Goal: Information Seeking & Learning: Check status

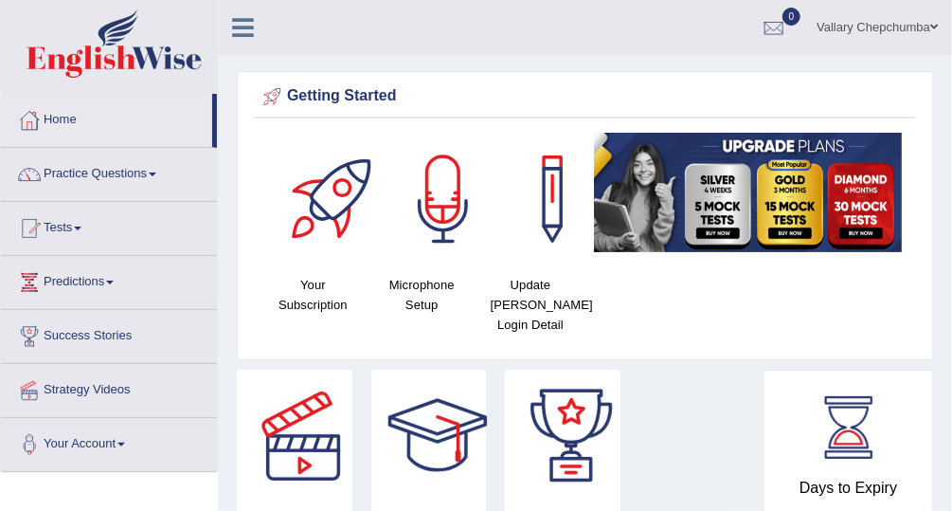
click at [70, 221] on link "Tests" at bounding box center [109, 225] width 216 height 47
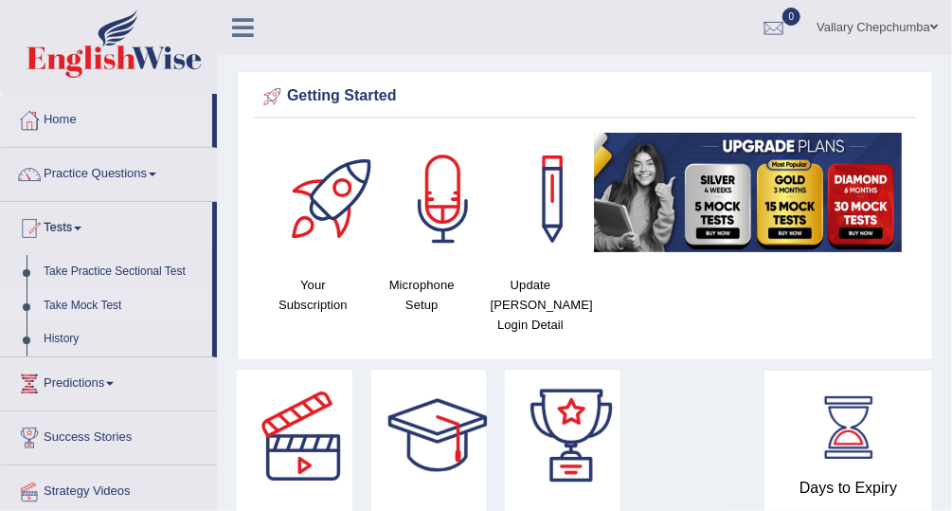
click at [62, 309] on link "Take Mock Test" at bounding box center [123, 306] width 177 height 34
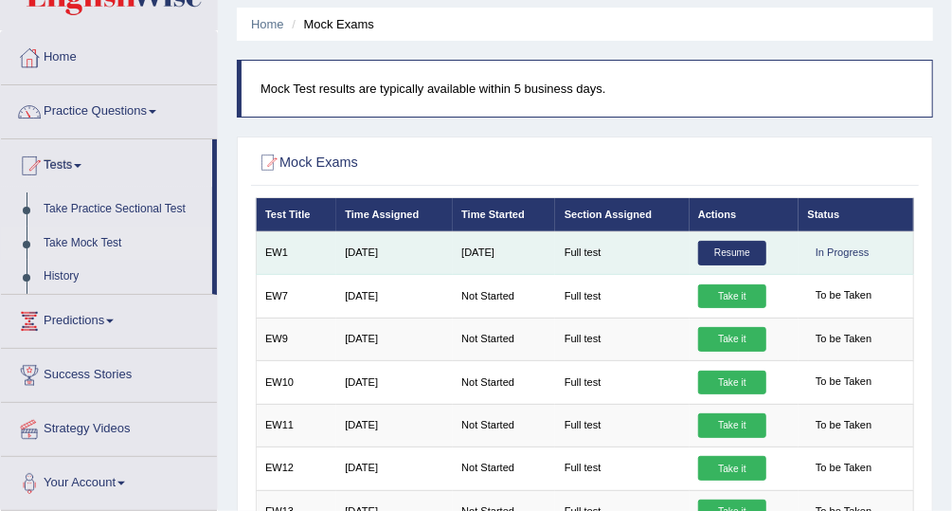
click at [730, 248] on link "Resume" at bounding box center [732, 253] width 68 height 25
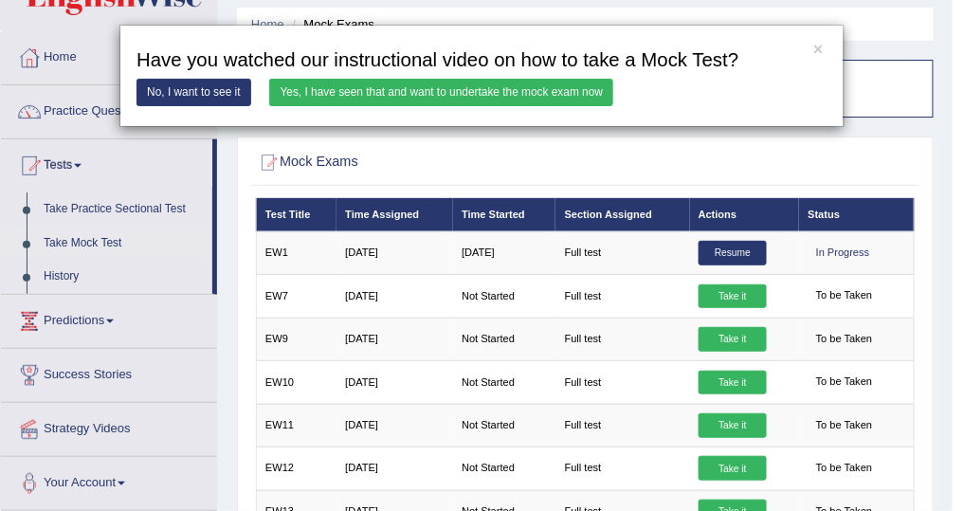
click at [535, 89] on link "Yes, I have seen that and want to undertake the mock exam now" at bounding box center [441, 92] width 344 height 27
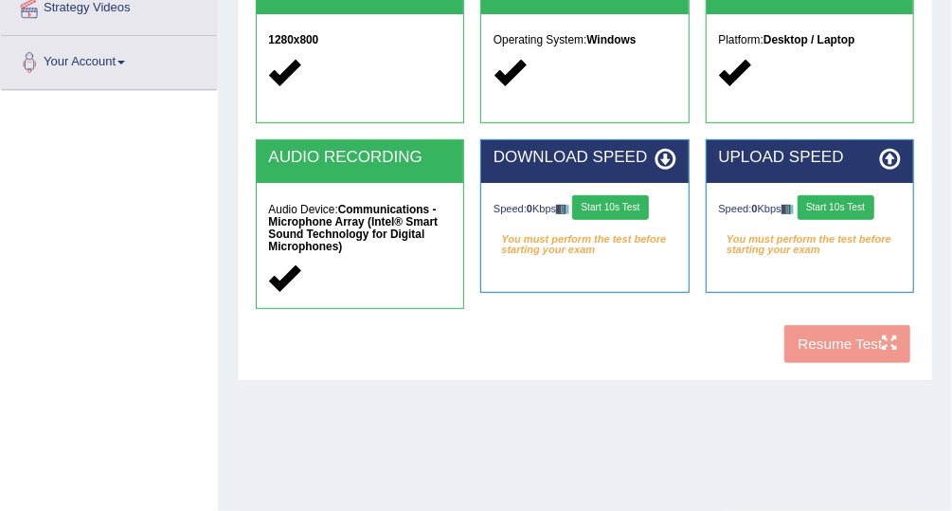
scroll to position [483, 0]
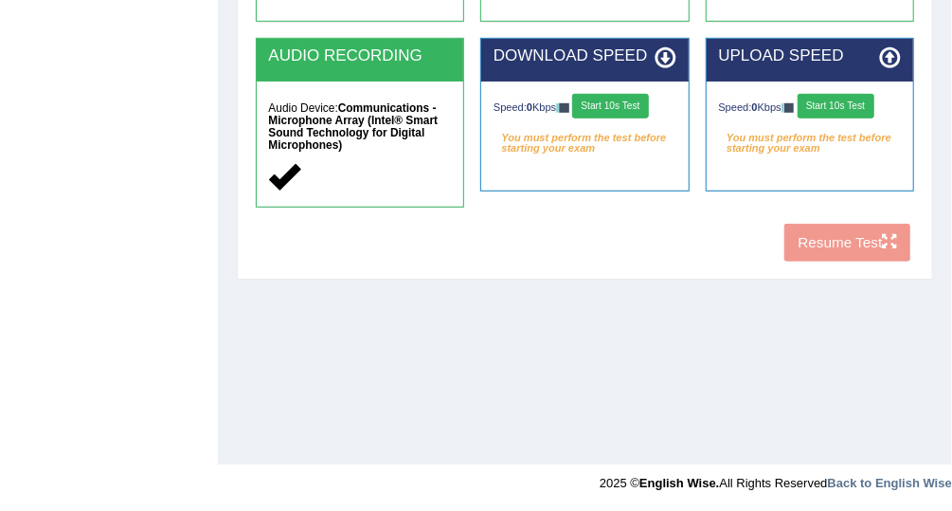
click at [623, 100] on button "Start 10s Test" at bounding box center [610, 106] width 77 height 25
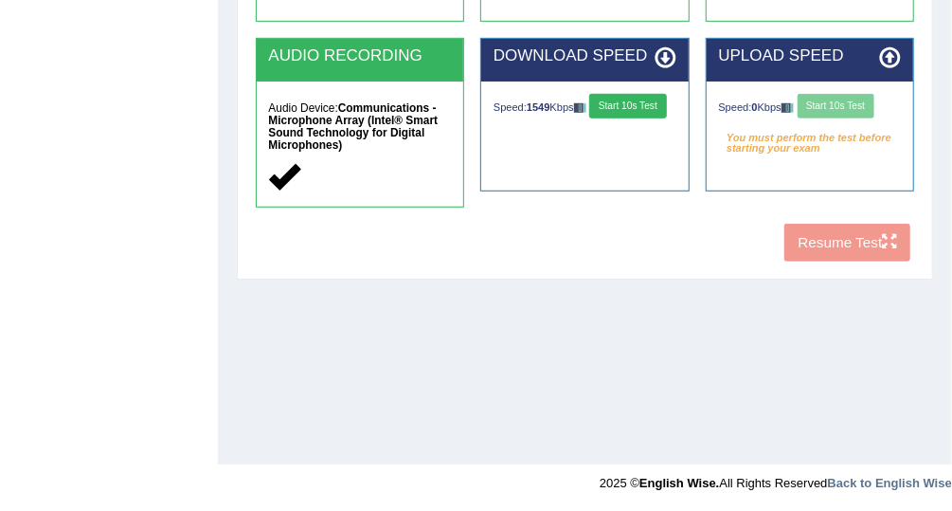
click at [826, 94] on div "Speed: 0 Kbps Start 10s Test" at bounding box center [810, 108] width 183 height 28
click at [824, 102] on button "Start 10s Test" at bounding box center [836, 106] width 77 height 25
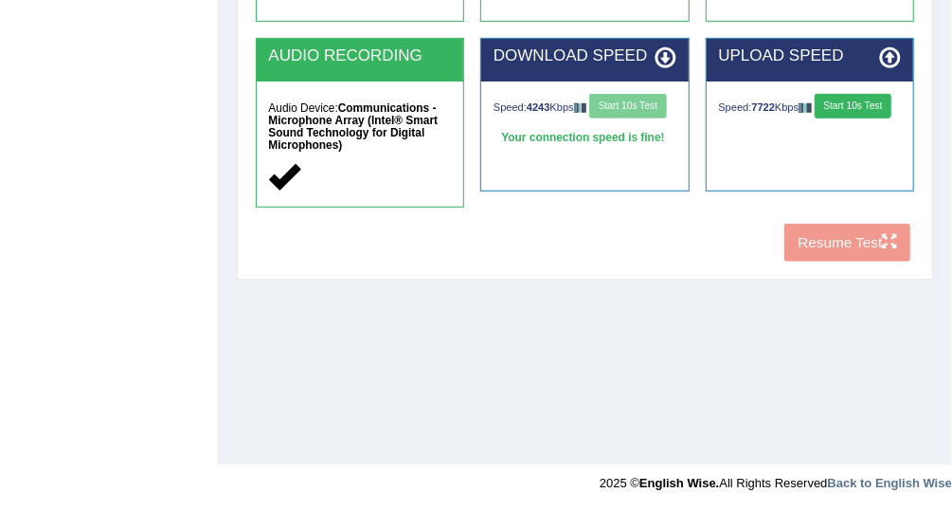
click at [644, 106] on div "Speed: 4243 Kbps Start 10s Test" at bounding box center [585, 108] width 183 height 28
click at [847, 102] on button "Start 10s Test" at bounding box center [853, 106] width 77 height 25
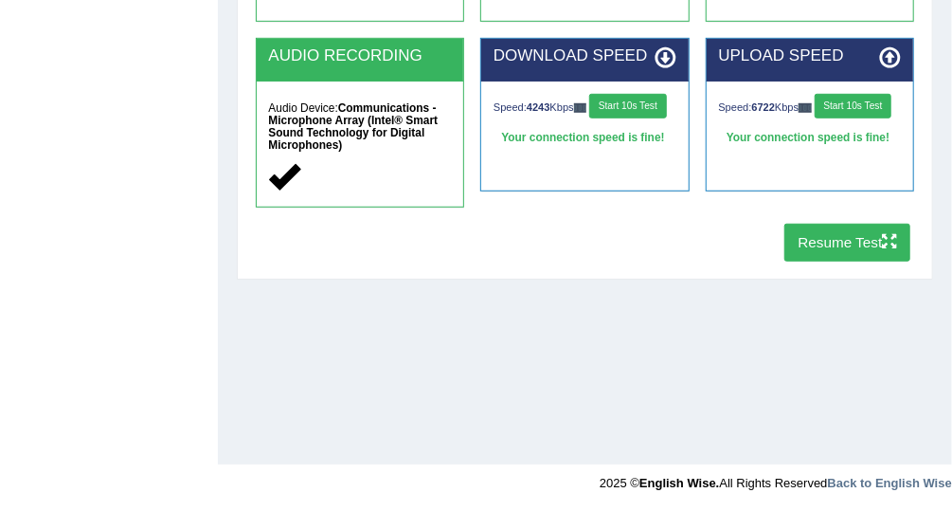
click at [848, 237] on button "Resume Test" at bounding box center [848, 242] width 126 height 37
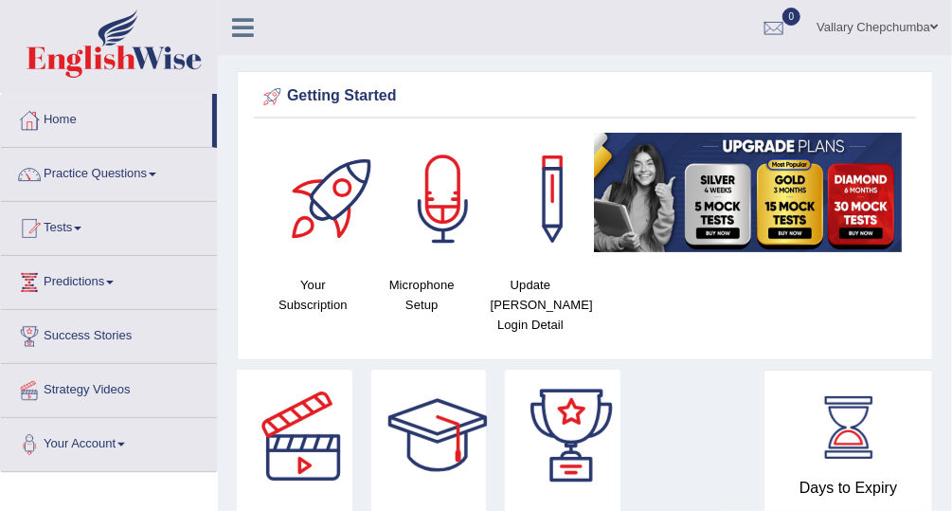
click at [61, 227] on link "Tests" at bounding box center [109, 225] width 216 height 47
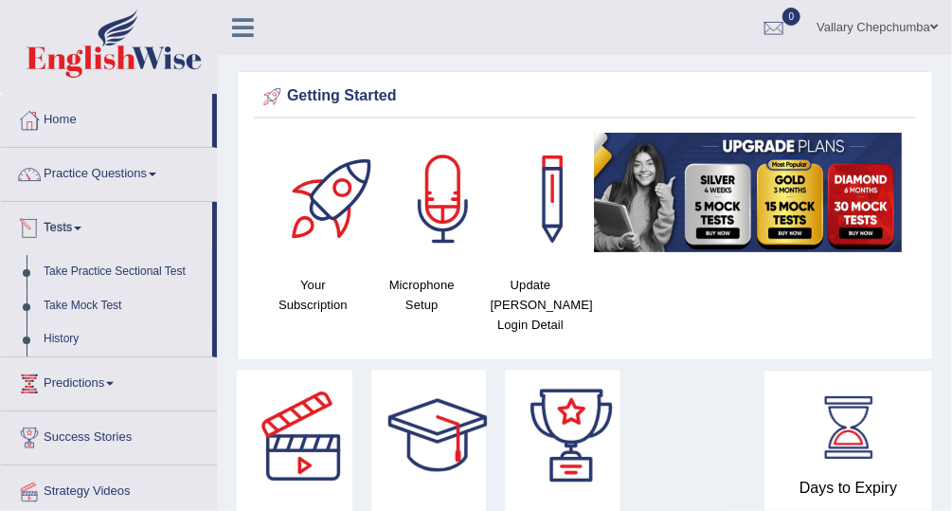
click at [63, 336] on link "History" at bounding box center [123, 339] width 177 height 34
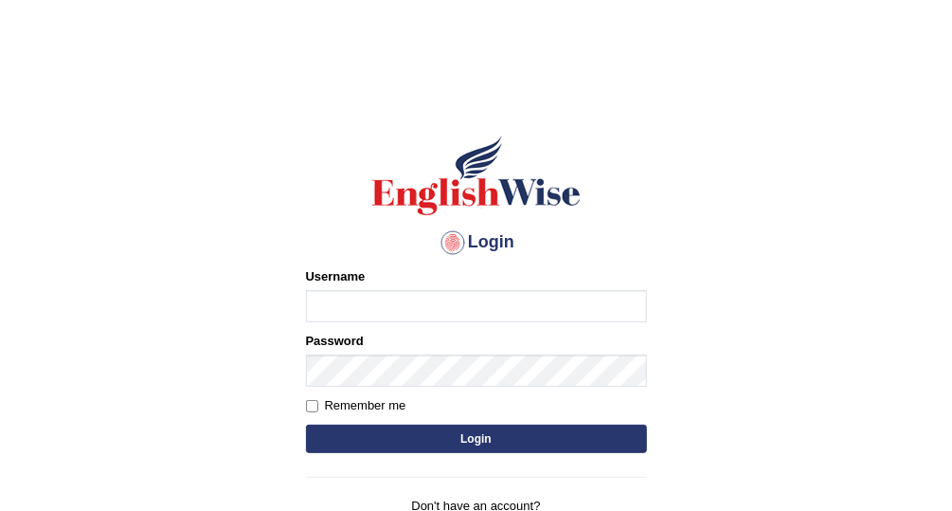
type input "Vallarie97"
click at [543, 433] on button "Login" at bounding box center [476, 439] width 341 height 28
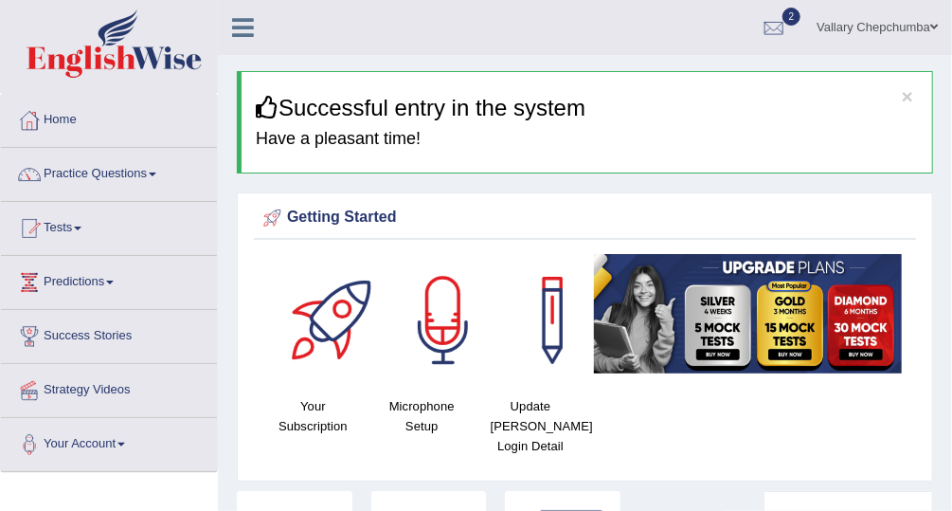
click at [783, 34] on div at bounding box center [774, 28] width 28 height 28
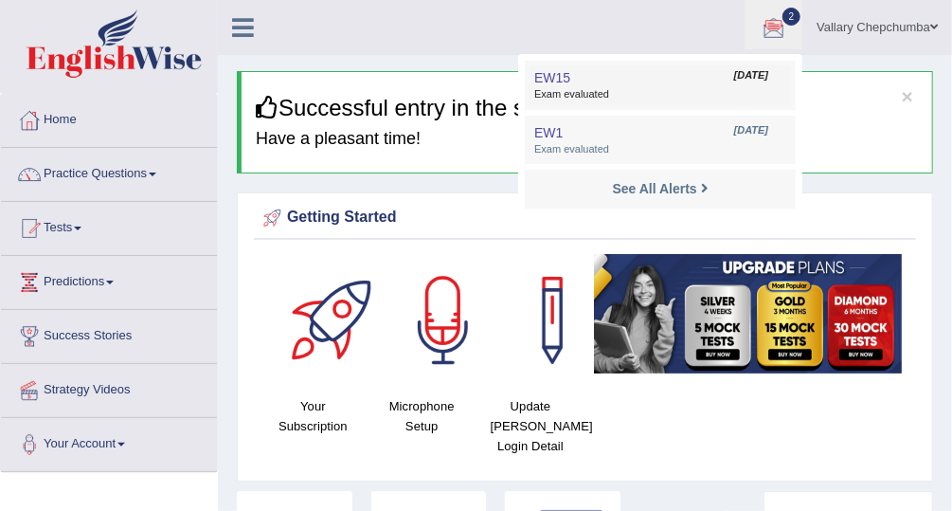
click at [688, 91] on span "Exam evaluated" at bounding box center [661, 94] width 252 height 15
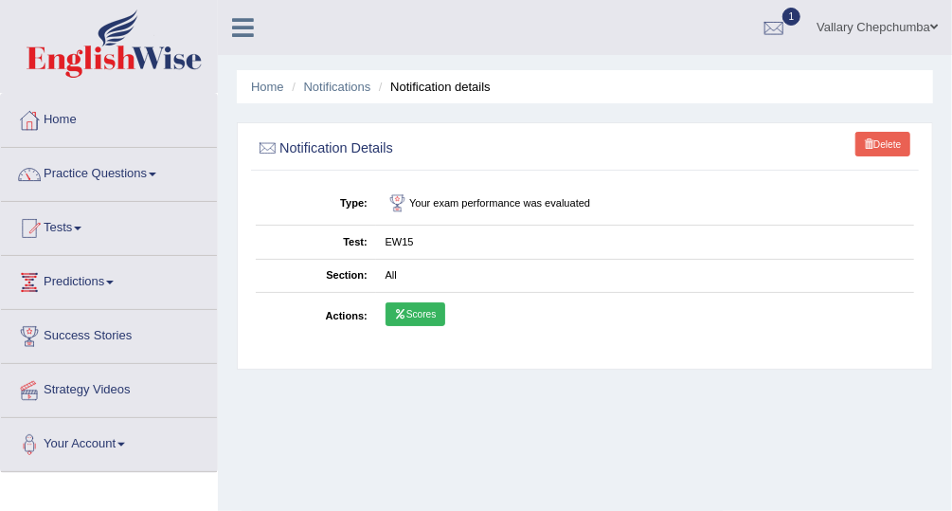
click at [424, 315] on link "Scores" at bounding box center [416, 314] width 60 height 25
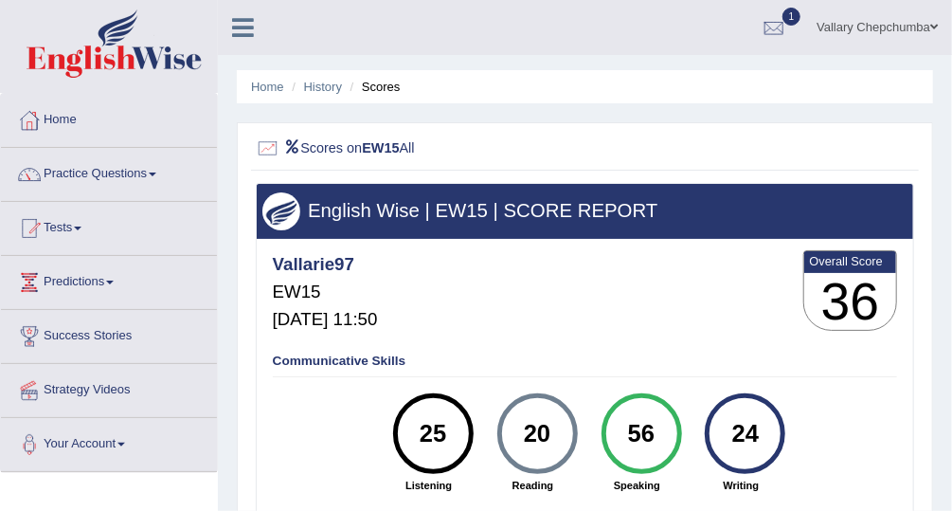
click at [786, 27] on div at bounding box center [774, 28] width 28 height 28
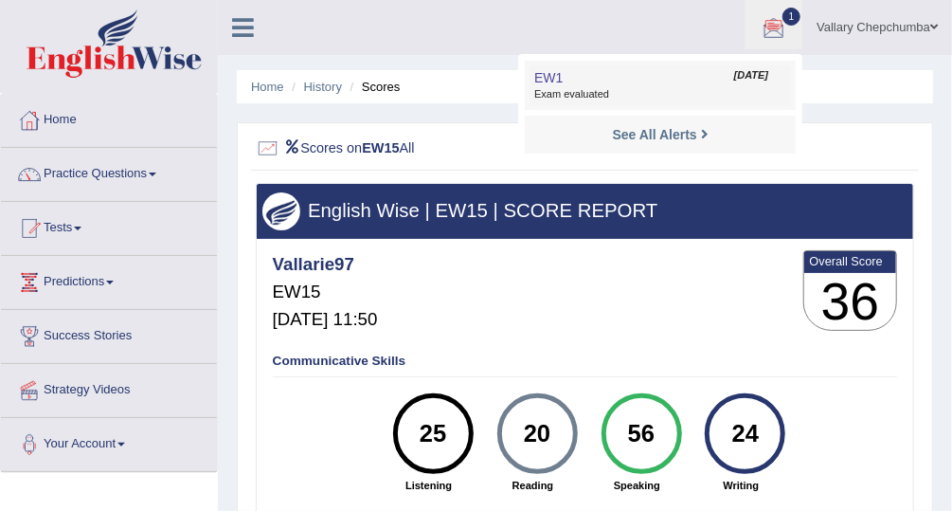
click at [677, 87] on span "Exam evaluated" at bounding box center [661, 94] width 252 height 15
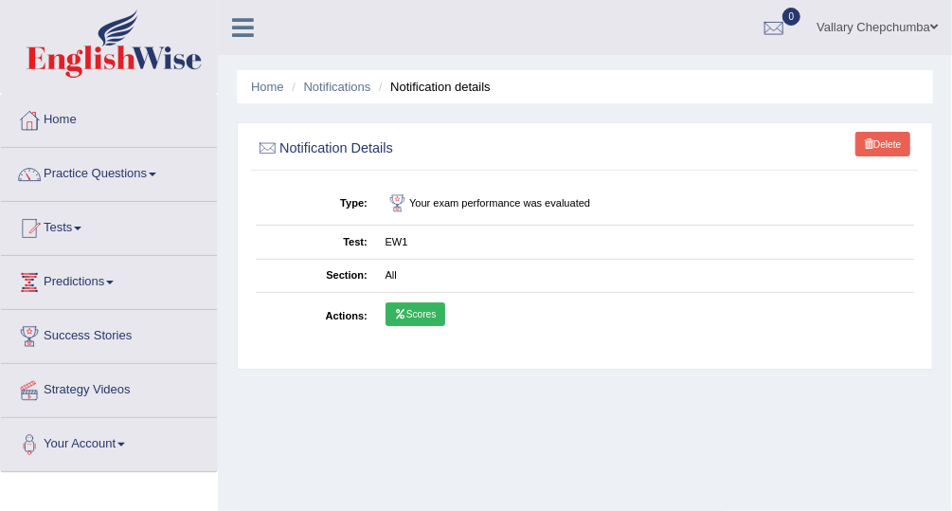
click at [416, 321] on link "Scores" at bounding box center [416, 314] width 60 height 25
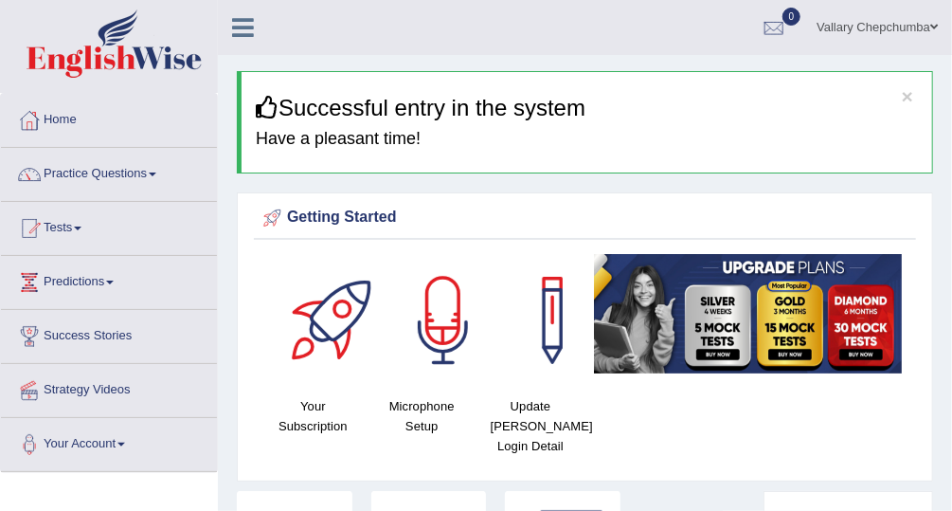
click at [82, 227] on span at bounding box center [78, 229] width 8 height 4
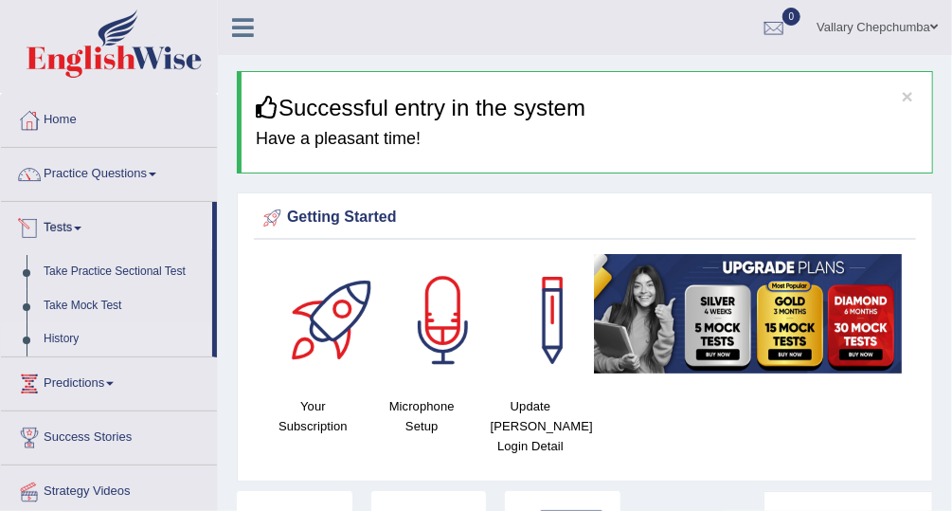
click at [119, 347] on link "History" at bounding box center [123, 339] width 177 height 34
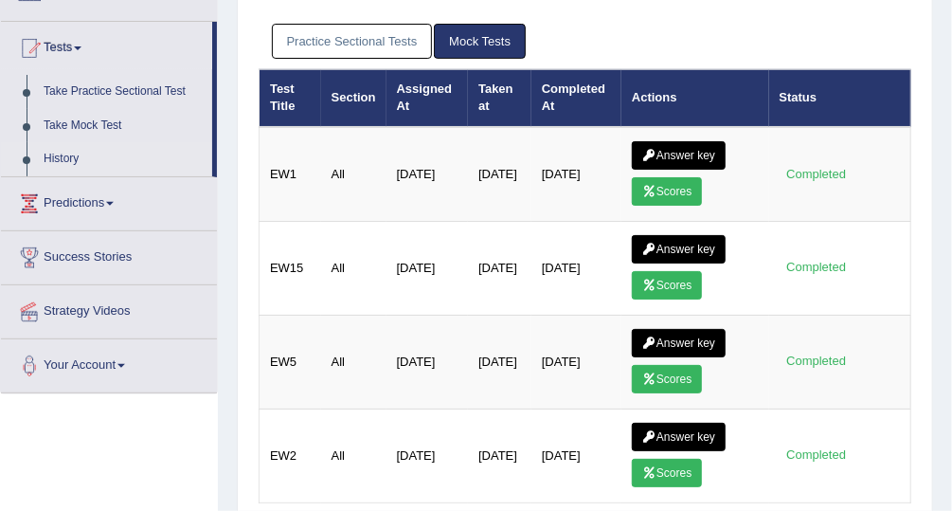
scroll to position [186, 0]
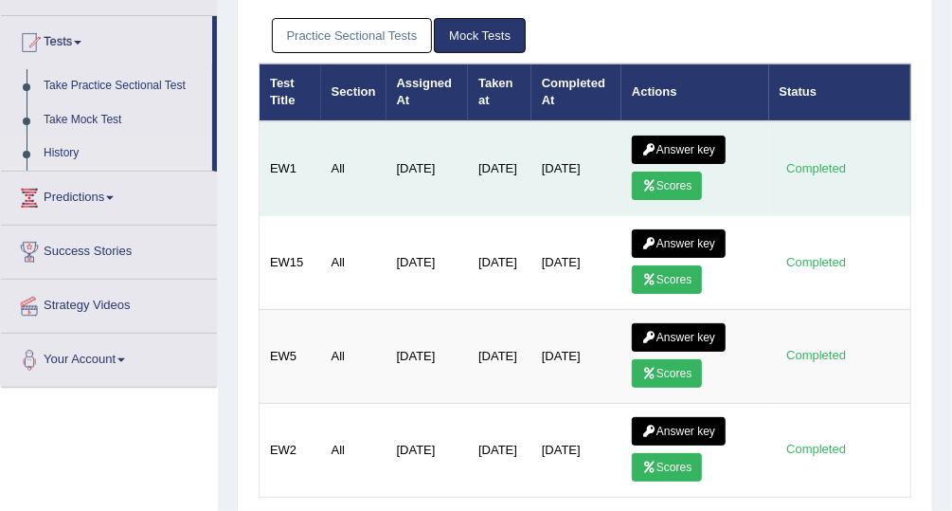
click at [673, 174] on link "Scores" at bounding box center [667, 186] width 70 height 28
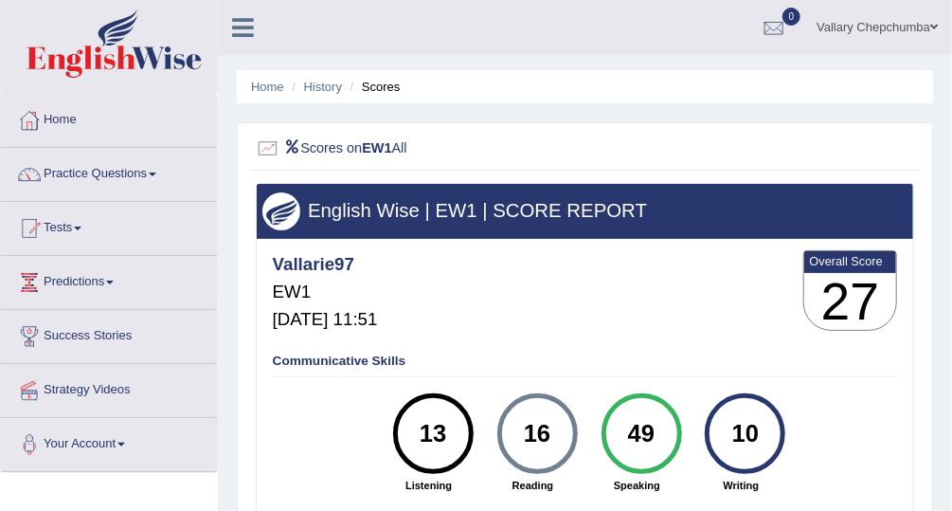
click at [337, 89] on link "History" at bounding box center [323, 87] width 38 height 14
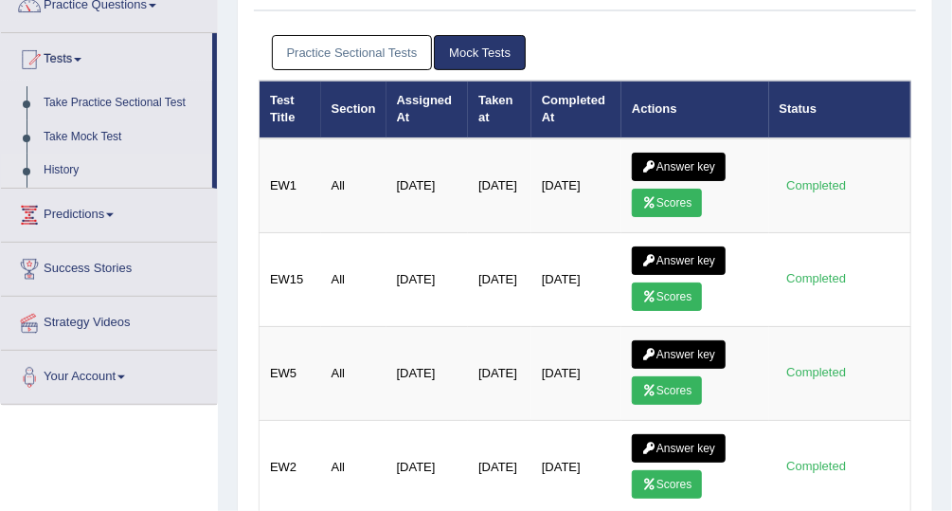
scroll to position [178, 0]
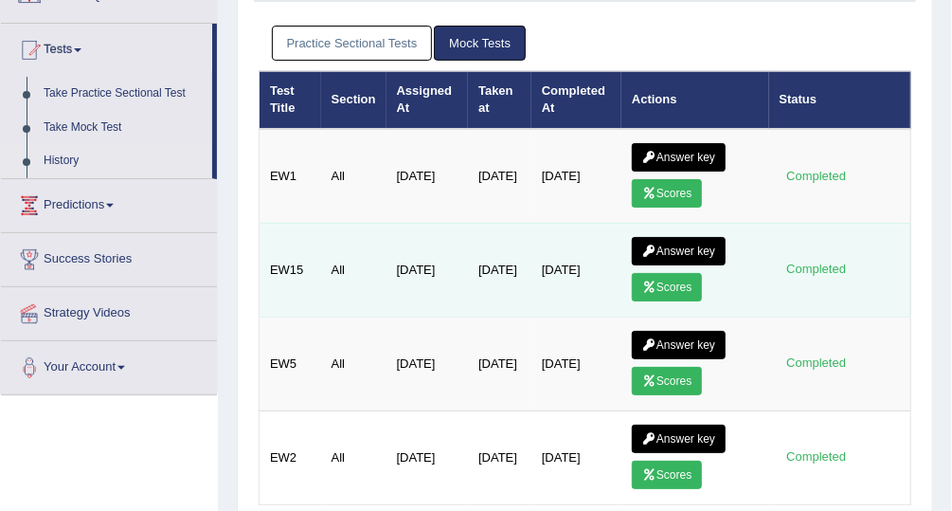
click at [651, 281] on icon at bounding box center [650, 286] width 14 height 11
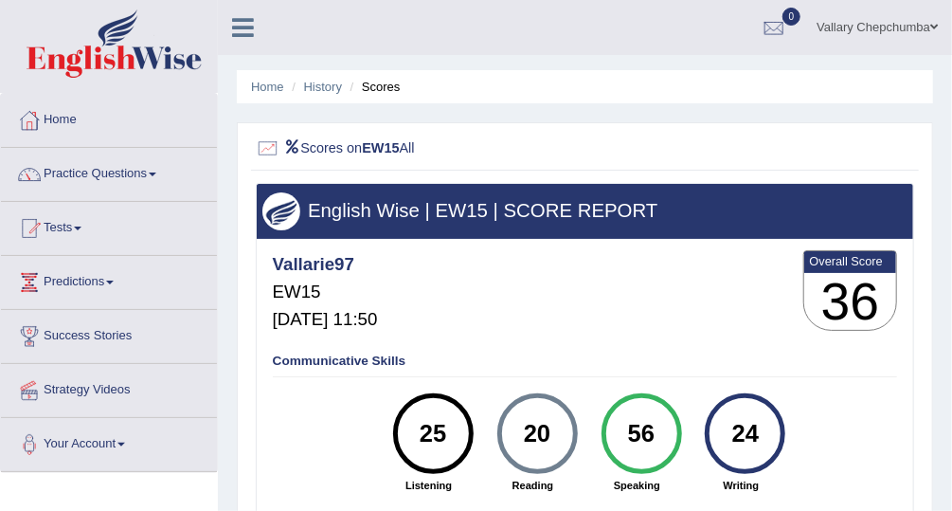
click at [688, 332] on div "Vallarie97 EW15 Oct 7, 2025, 11:50 Overall Score 36" at bounding box center [584, 294] width 633 height 96
click at [336, 92] on link "History" at bounding box center [323, 87] width 38 height 14
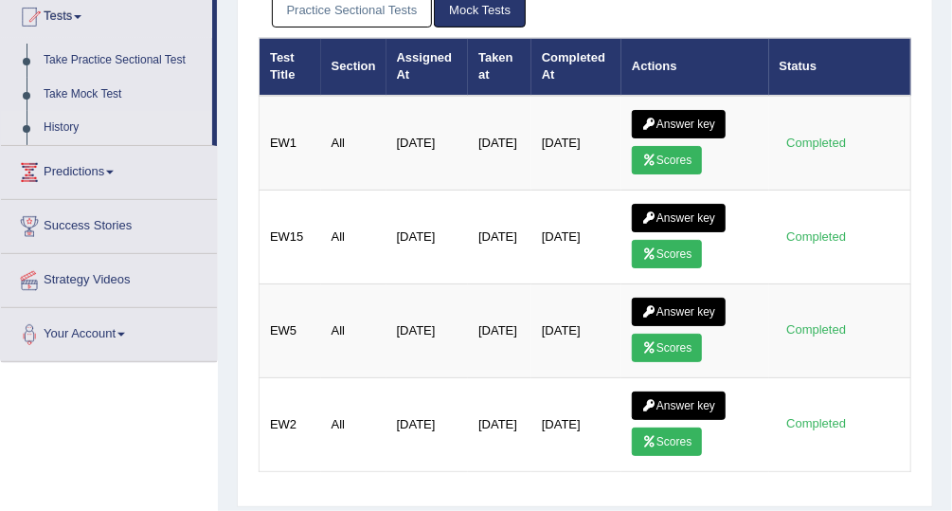
scroll to position [233, 0]
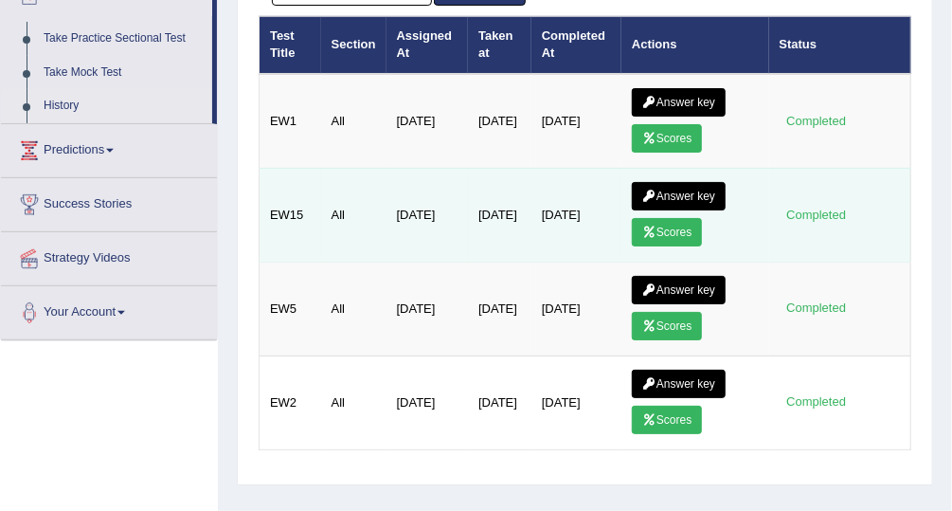
click at [673, 190] on link "Answer key" at bounding box center [679, 196] width 94 height 28
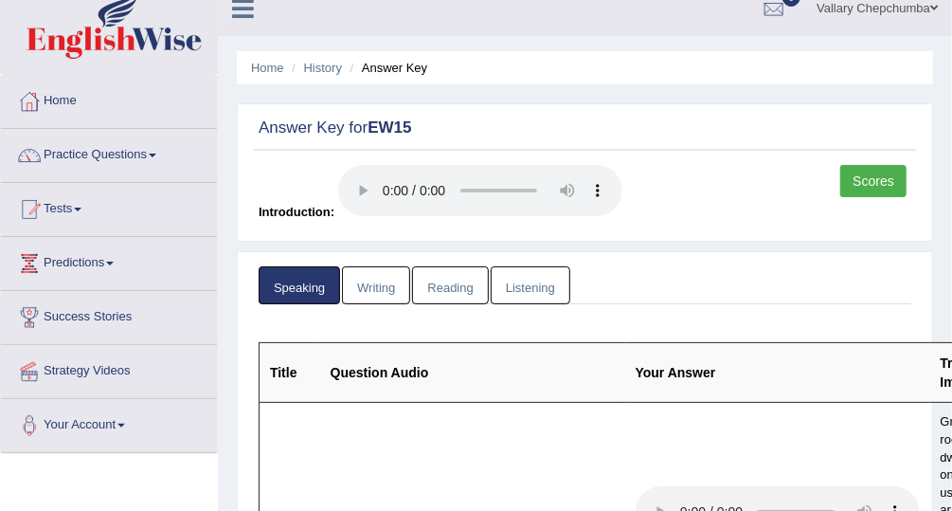
scroll to position [18, 0]
click at [874, 174] on link "Scores" at bounding box center [874, 182] width 66 height 32
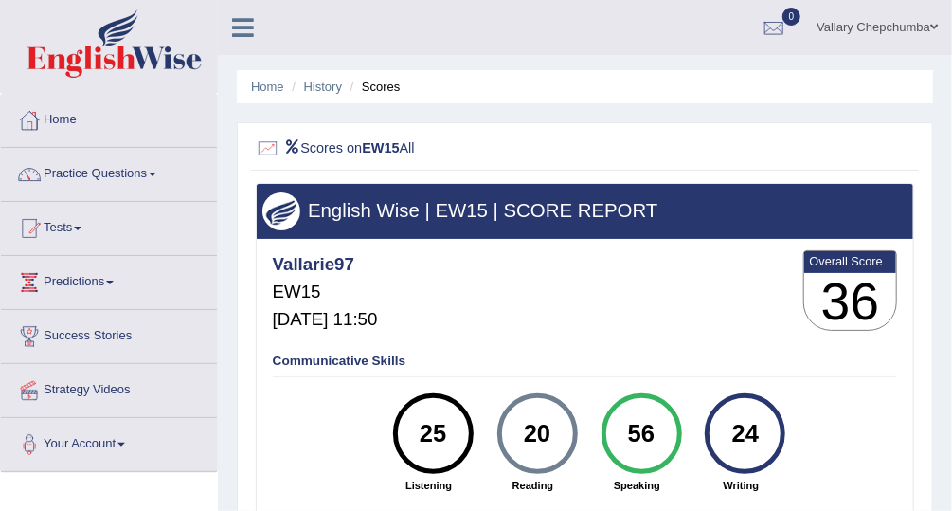
click at [375, 82] on li "Scores" at bounding box center [373, 87] width 55 height 18
click at [326, 86] on link "History" at bounding box center [323, 87] width 38 height 14
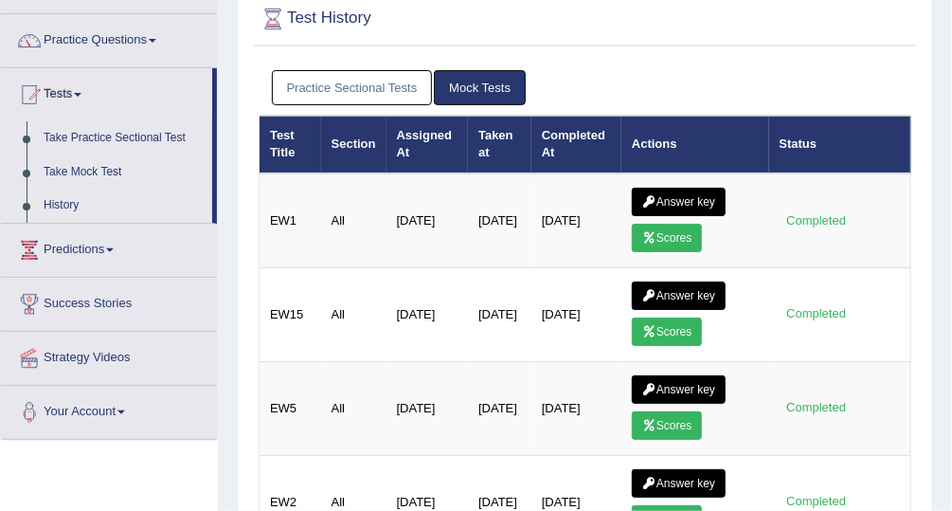
scroll to position [137, 0]
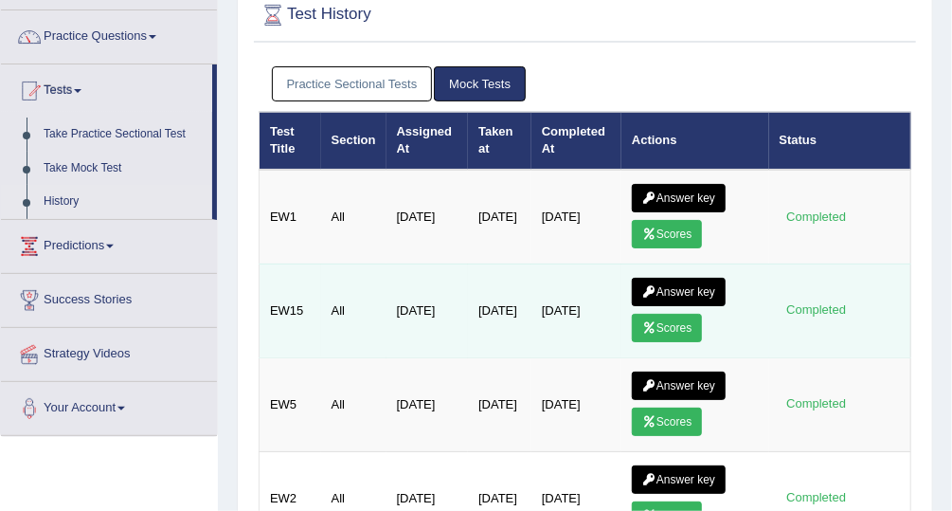
click at [687, 288] on link "Answer key" at bounding box center [679, 292] width 94 height 28
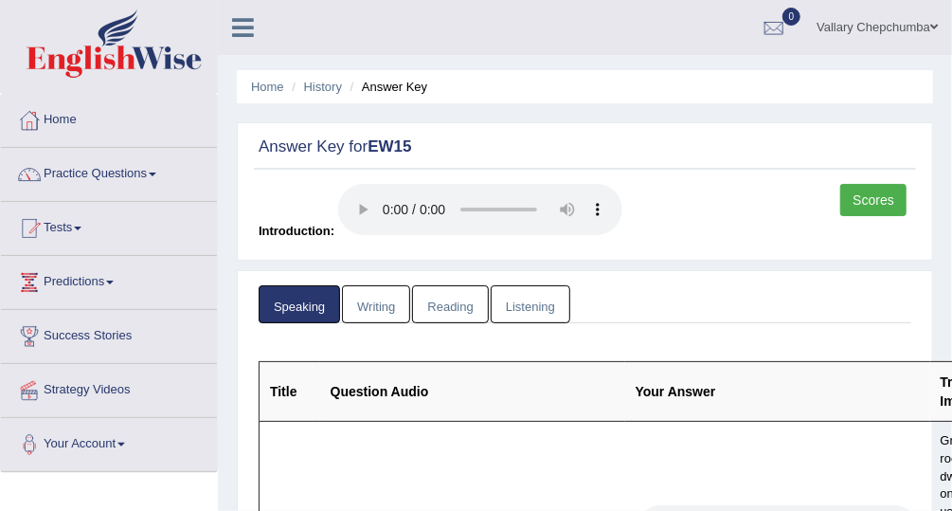
click at [373, 304] on link "Writing" at bounding box center [376, 304] width 68 height 39
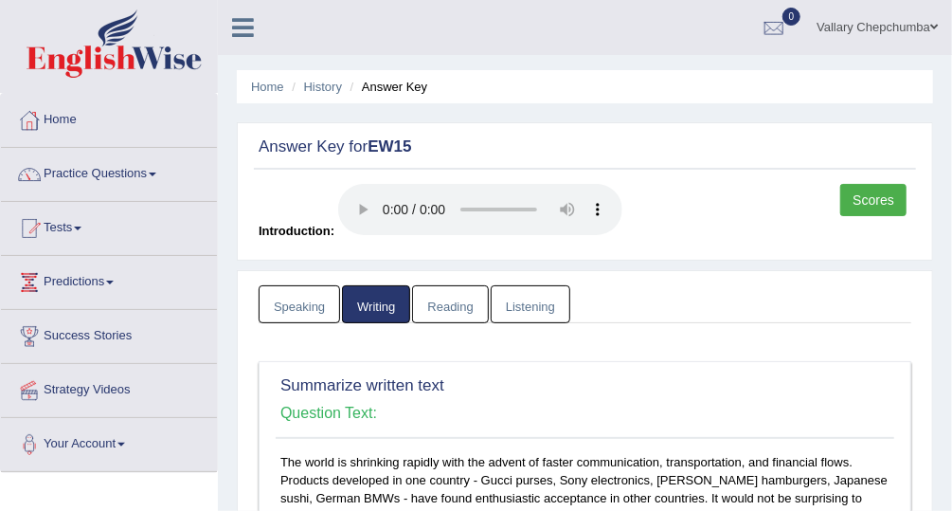
click at [299, 309] on link "Speaking" at bounding box center [300, 304] width 82 height 39
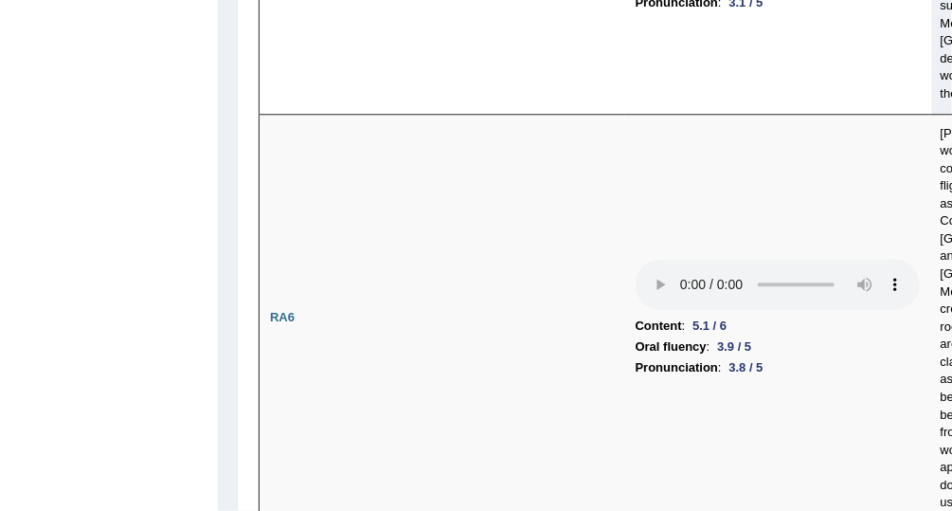
scroll to position [2256, 0]
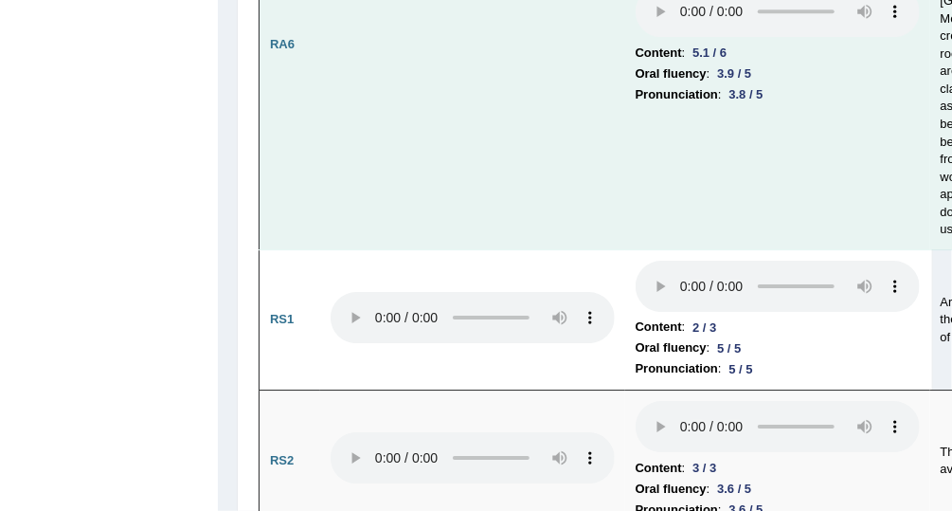
click at [797, 249] on td "Content : 5.1 / 6 Oral fluency : 3.9 / 5 Pronunciation : 3.8 / 5" at bounding box center [778, 45] width 305 height 408
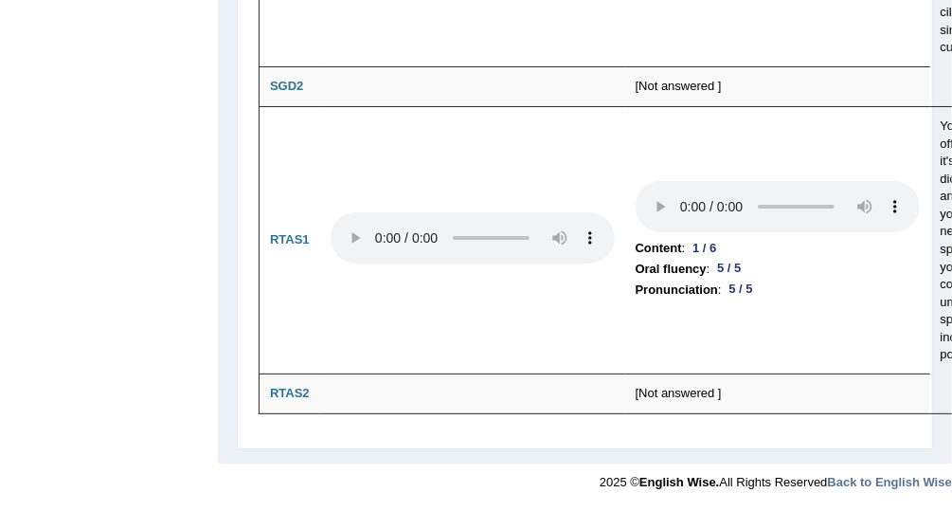
scroll to position [8334, 0]
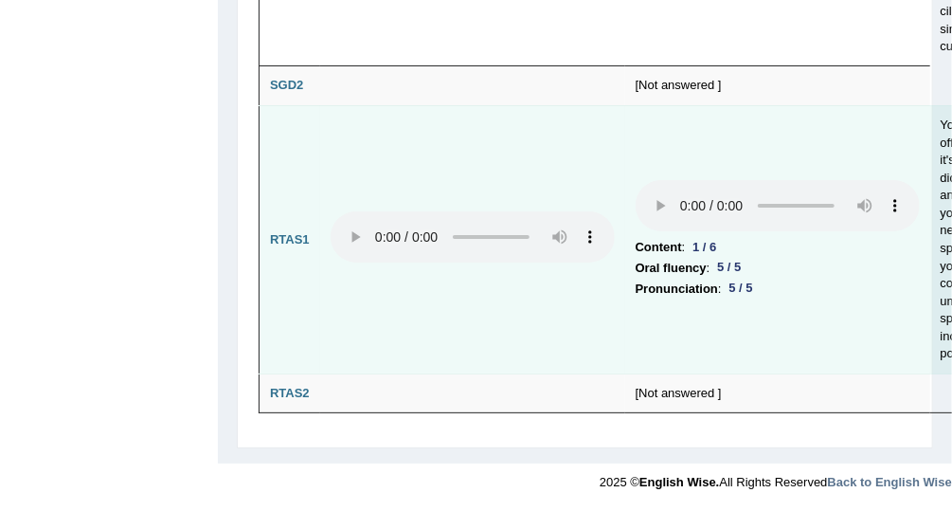
click at [290, 106] on td "RTAS1" at bounding box center [290, 240] width 61 height 268
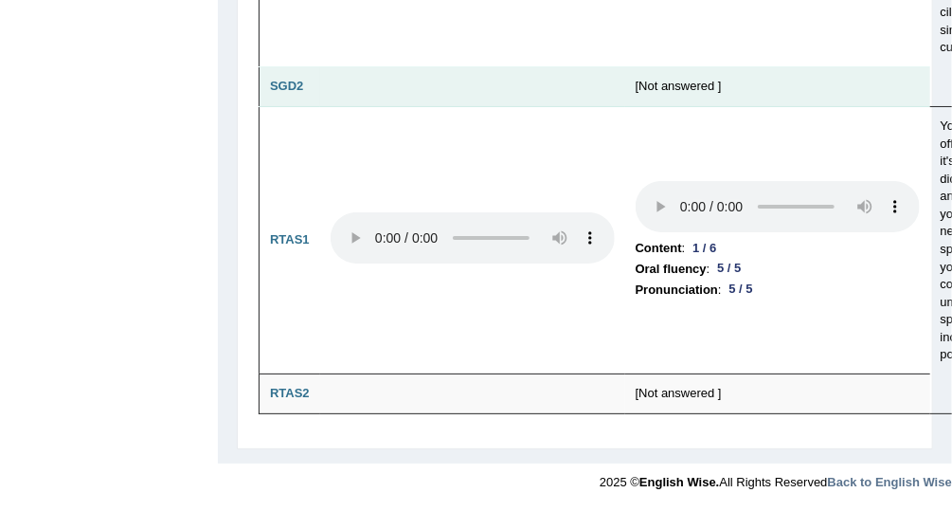
click at [314, 105] on td "SGD2" at bounding box center [290, 87] width 61 height 40
click at [311, 103] on td "SGD2" at bounding box center [290, 87] width 61 height 40
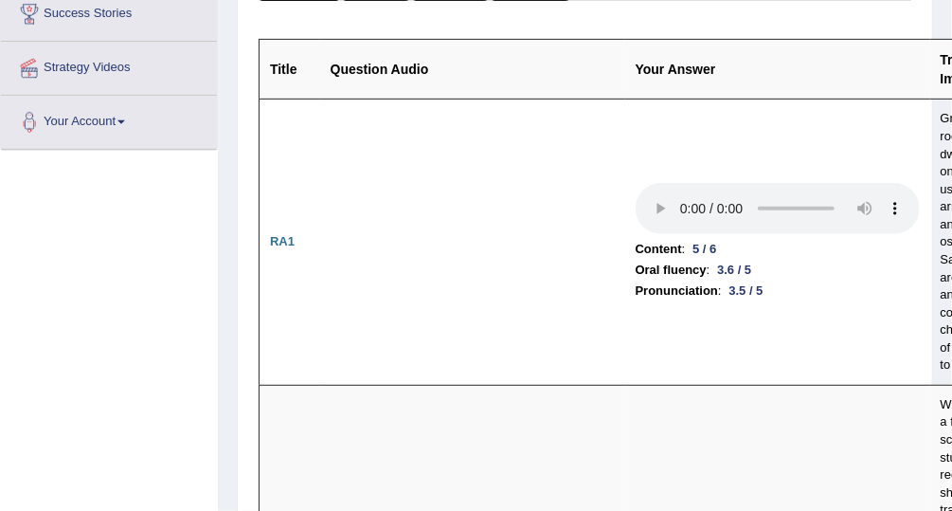
scroll to position [0, 0]
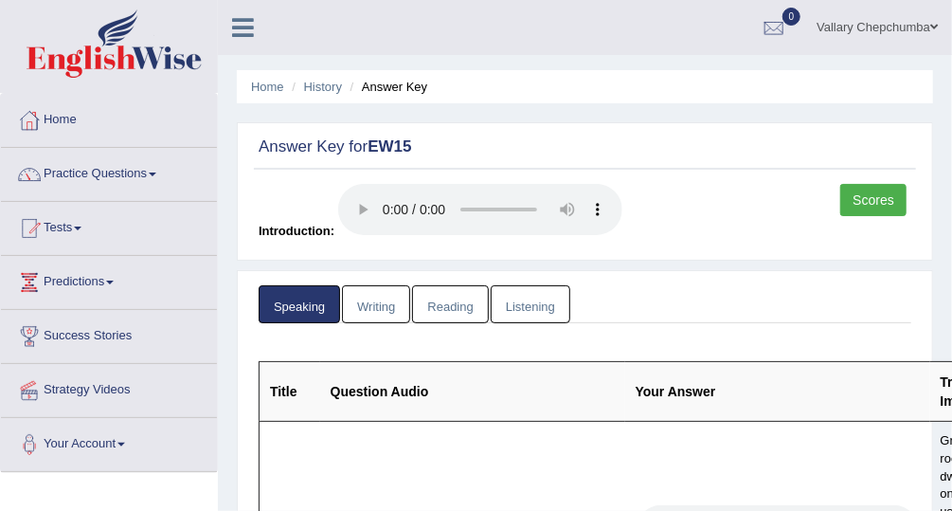
click at [367, 297] on link "Writing" at bounding box center [376, 304] width 68 height 39
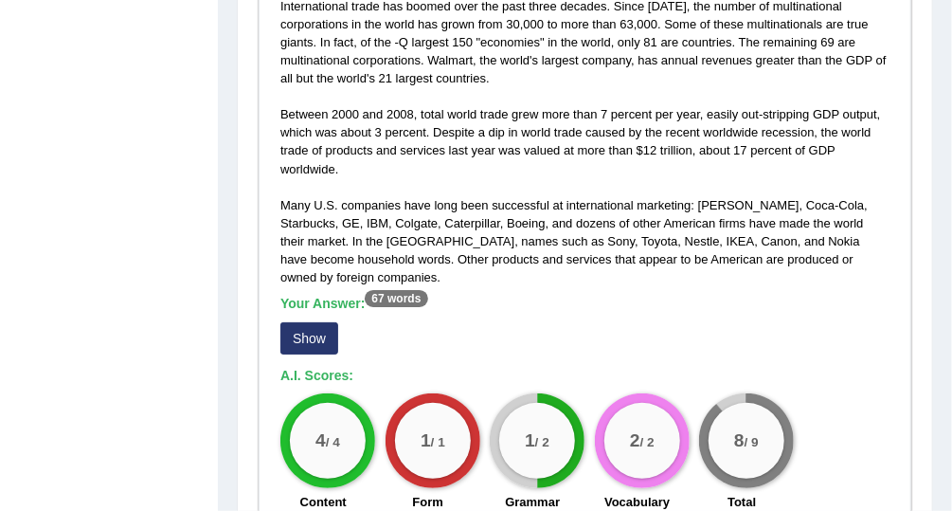
scroll to position [578, 0]
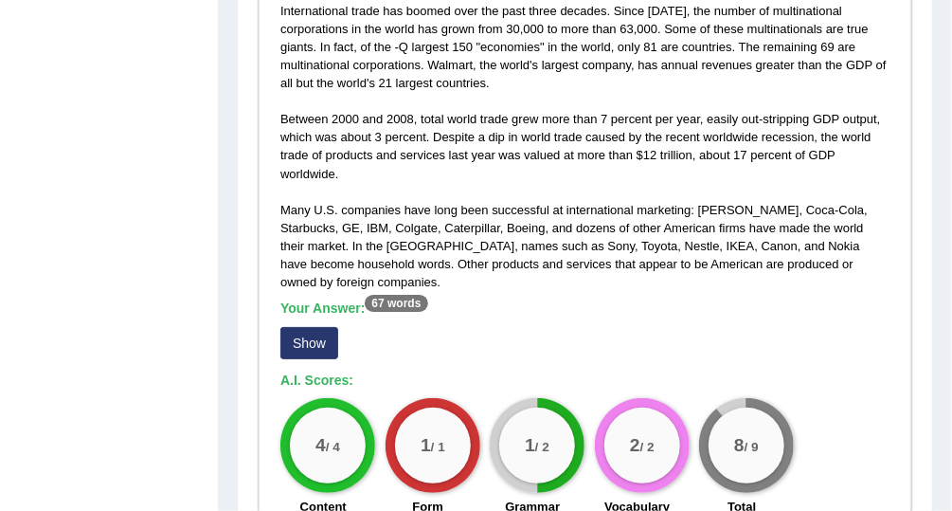
click at [323, 327] on button "Show" at bounding box center [310, 343] width 58 height 32
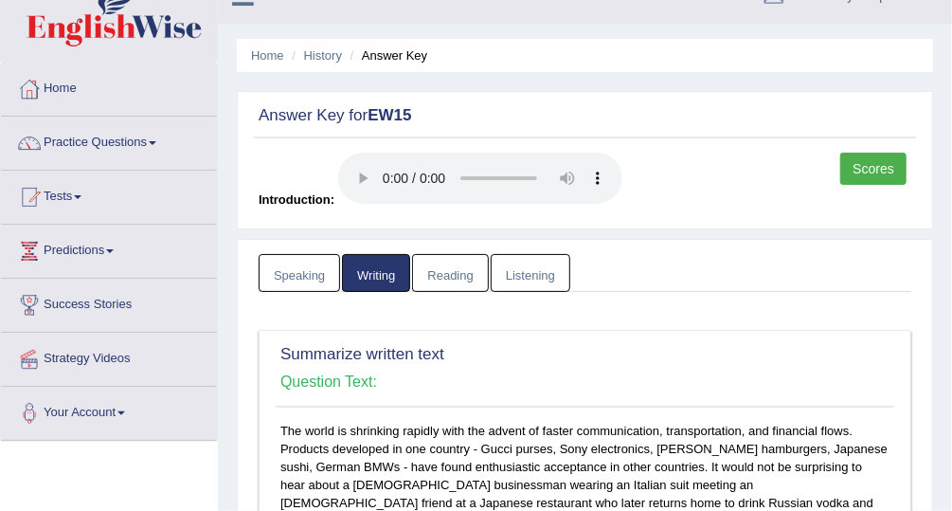
scroll to position [27, 0]
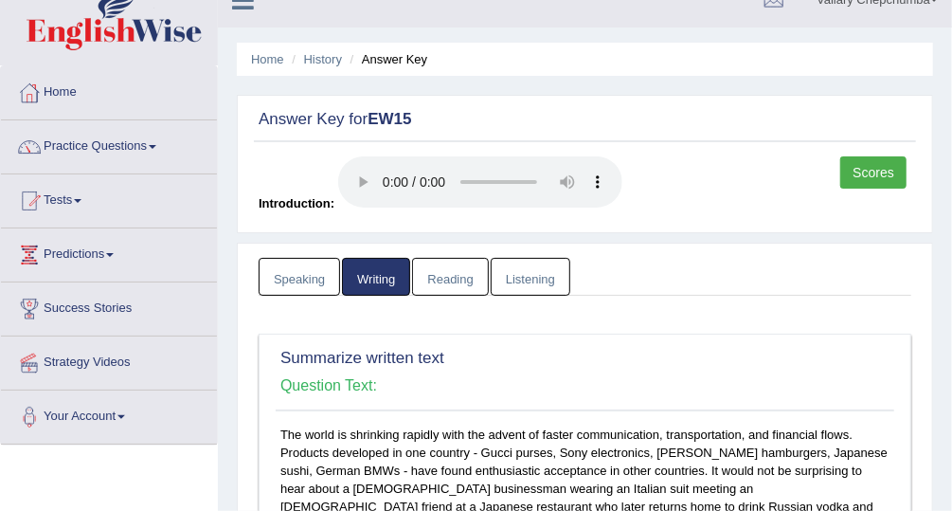
click at [77, 154] on link "Practice Questions" at bounding box center [109, 143] width 216 height 47
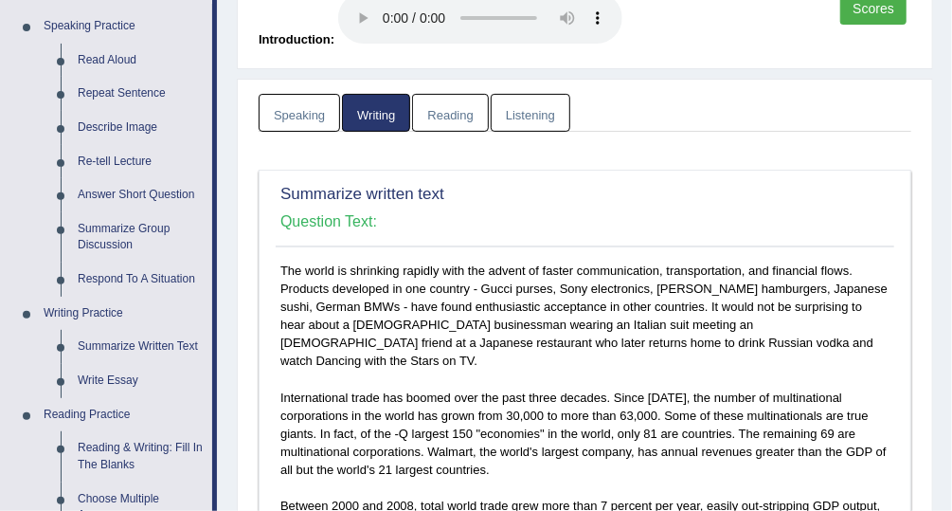
scroll to position [201, 0]
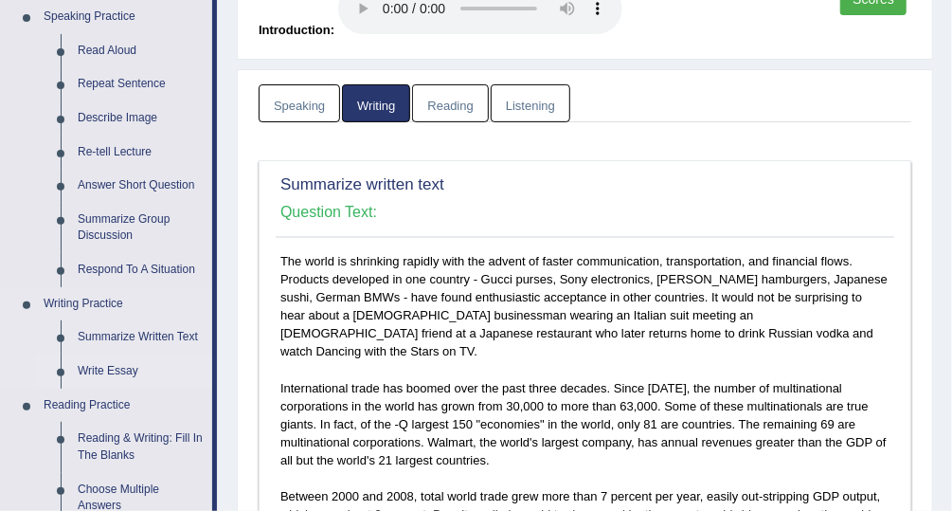
click at [106, 379] on link "Write Essay" at bounding box center [140, 371] width 143 height 34
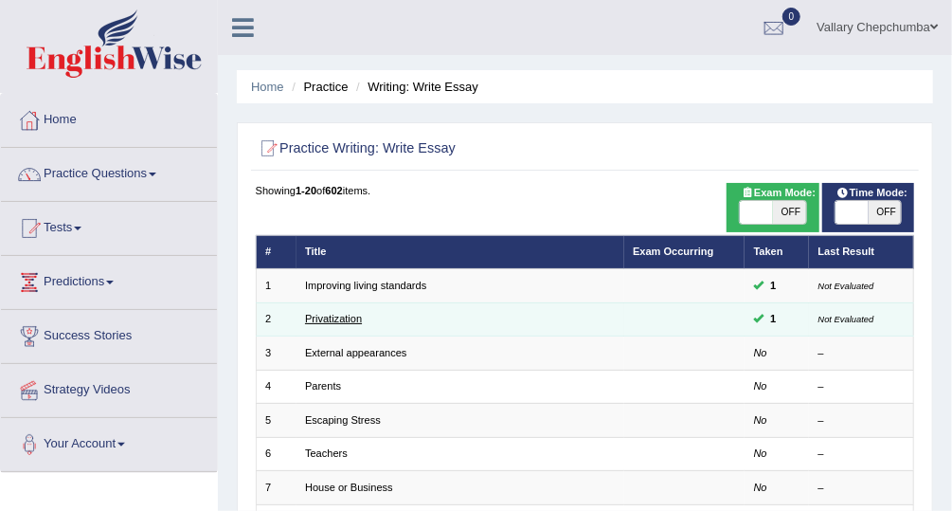
click at [329, 321] on link "Privatization" at bounding box center [333, 318] width 57 height 11
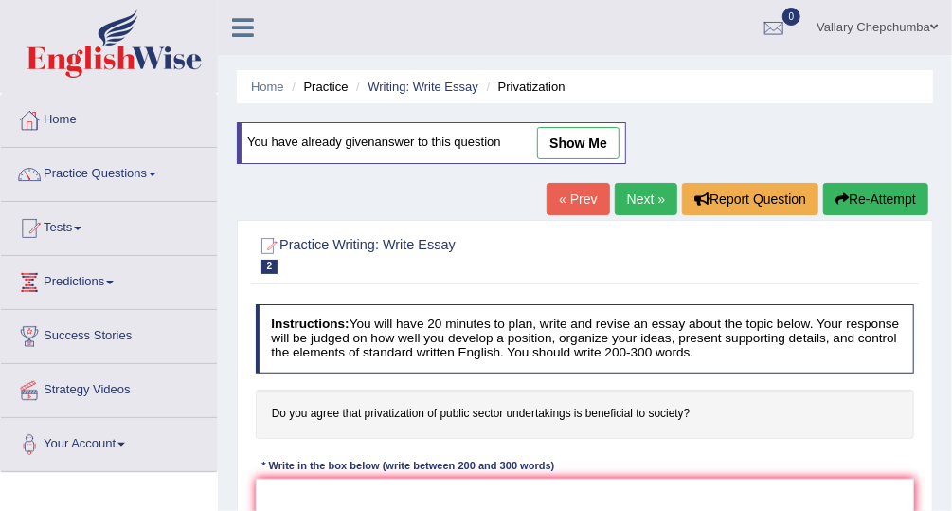
click at [604, 140] on link "show me" at bounding box center [578, 143] width 82 height 32
type textarea "Do you agree that privatization of public sector undertakings is beneficial to …"
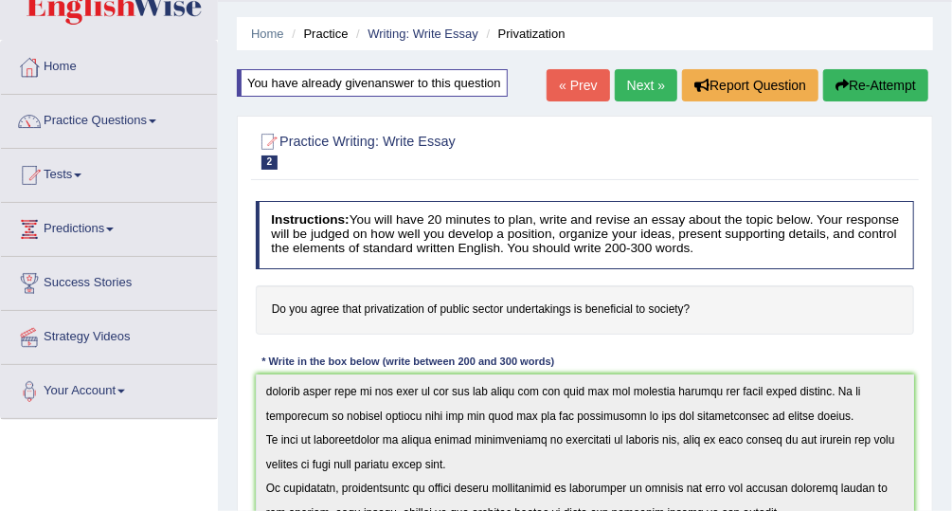
scroll to position [51, 0]
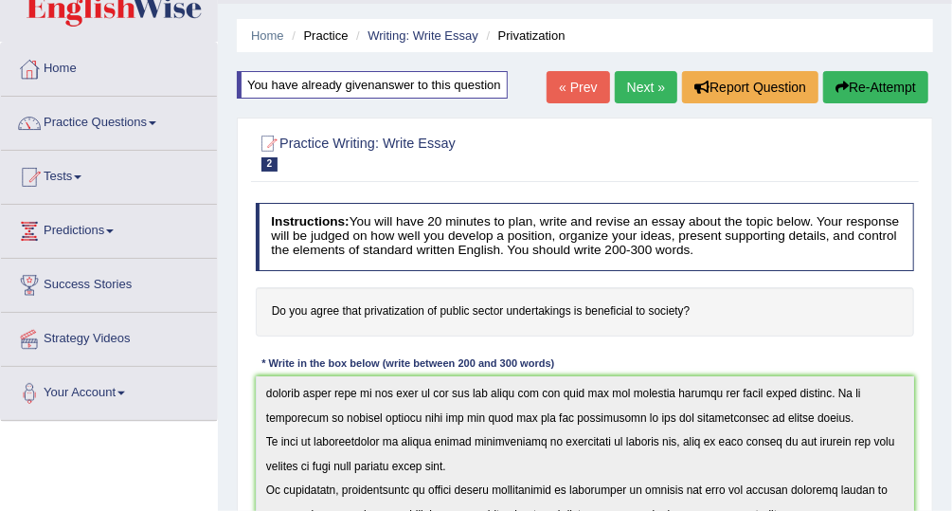
click at [66, 178] on link "Tests" at bounding box center [109, 174] width 216 height 47
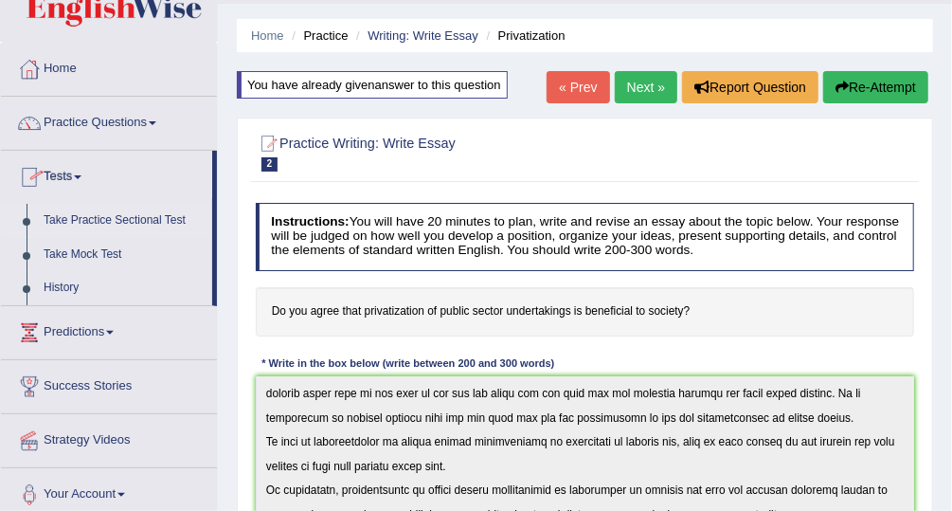
click at [141, 222] on link "Take Practice Sectional Test" at bounding box center [123, 221] width 177 height 34
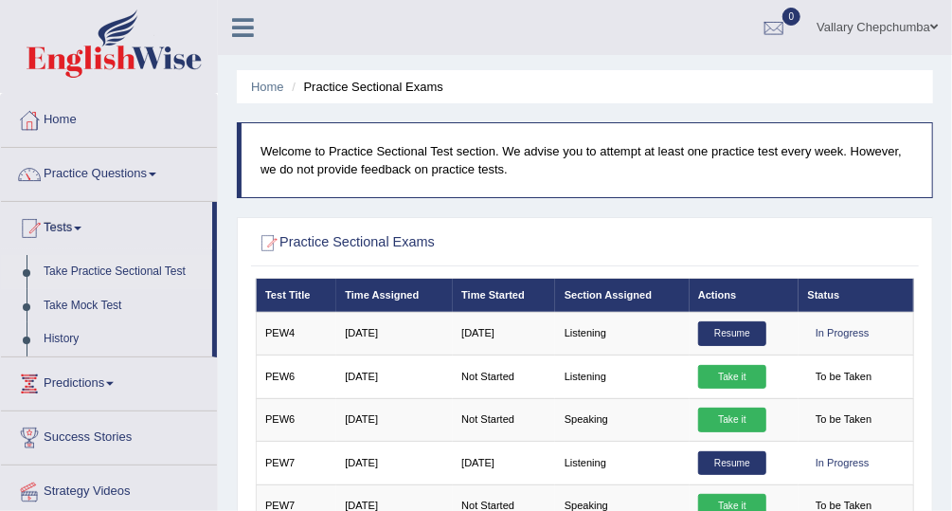
click at [100, 172] on link "Practice Questions" at bounding box center [109, 171] width 216 height 47
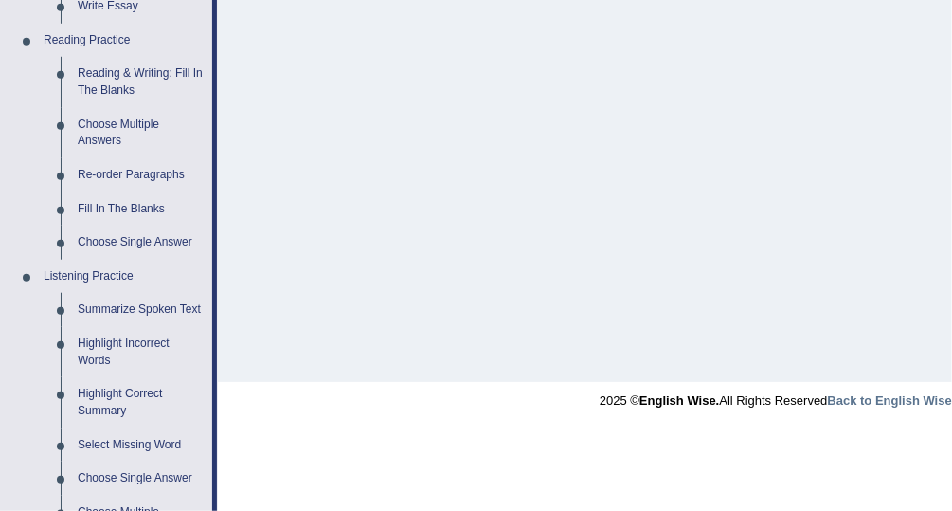
scroll to position [561, 0]
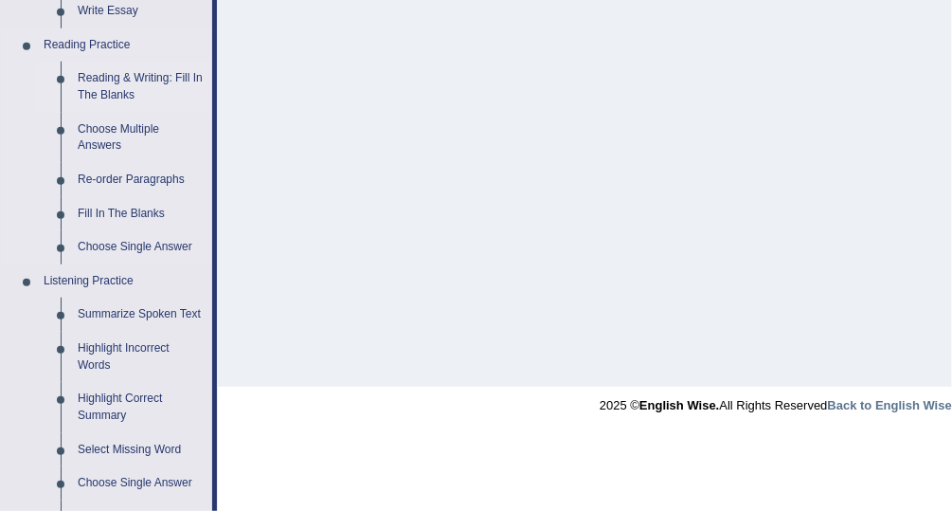
click at [133, 88] on link "Reading & Writing: Fill In The Blanks" at bounding box center [140, 87] width 143 height 50
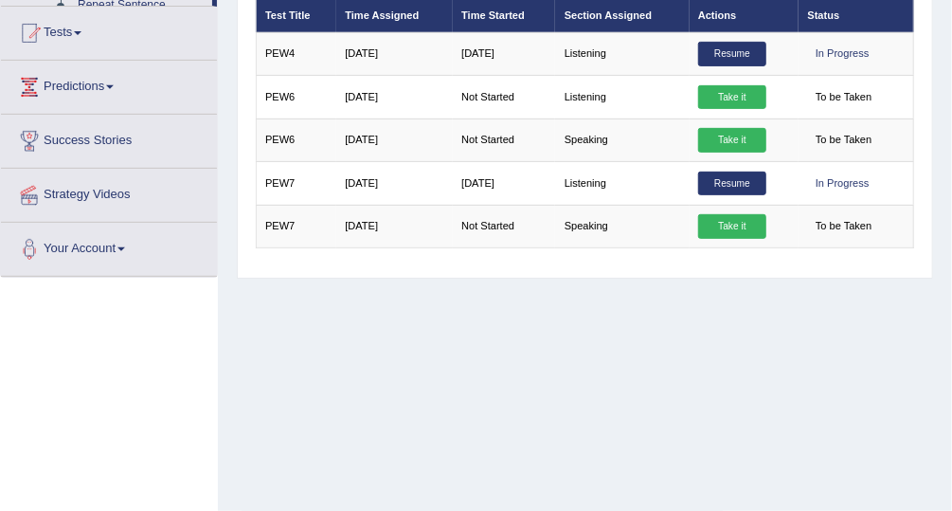
scroll to position [361, 0]
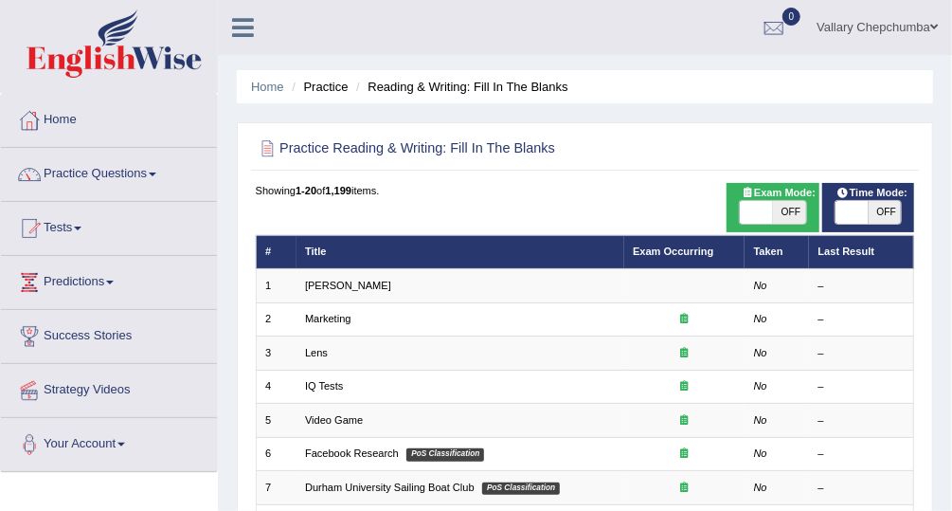
click at [97, 172] on link "Practice Questions" at bounding box center [109, 171] width 216 height 47
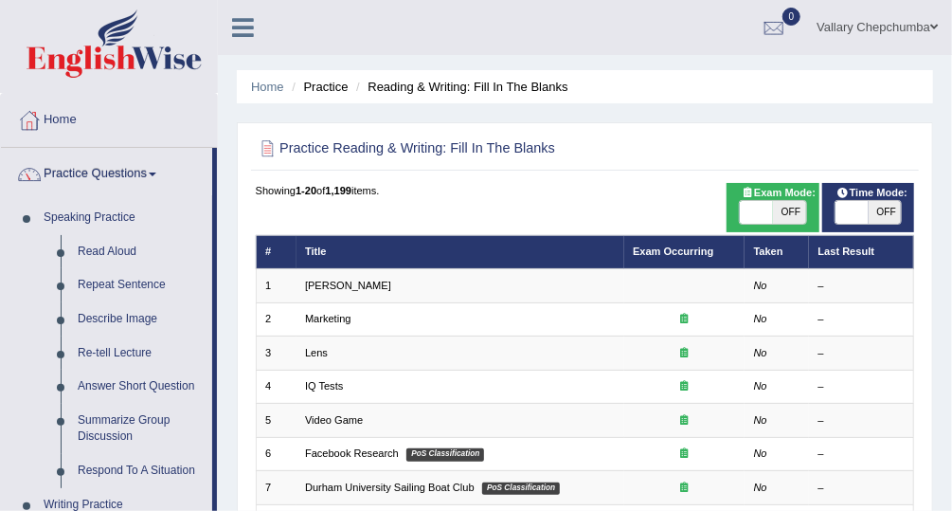
click at [119, 172] on link "Practice Questions" at bounding box center [106, 171] width 211 height 47
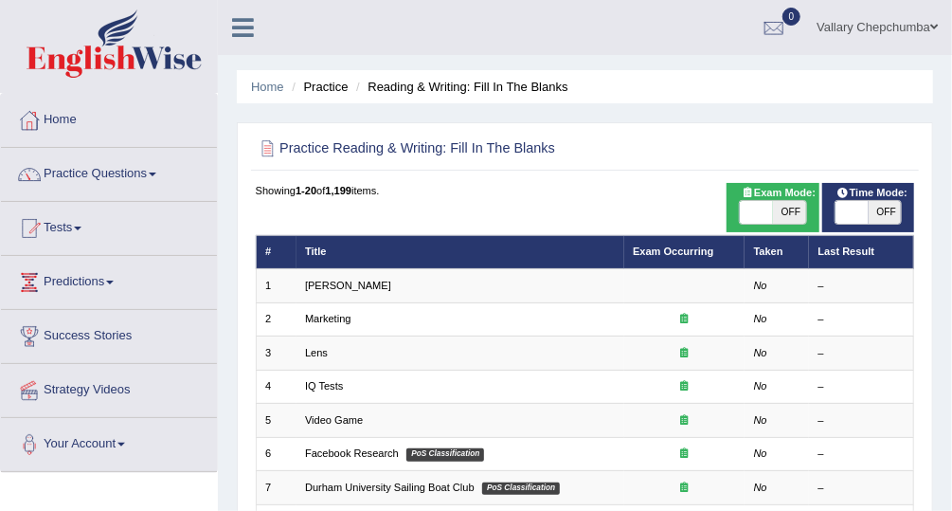
click at [77, 216] on link "Tests" at bounding box center [109, 225] width 216 height 47
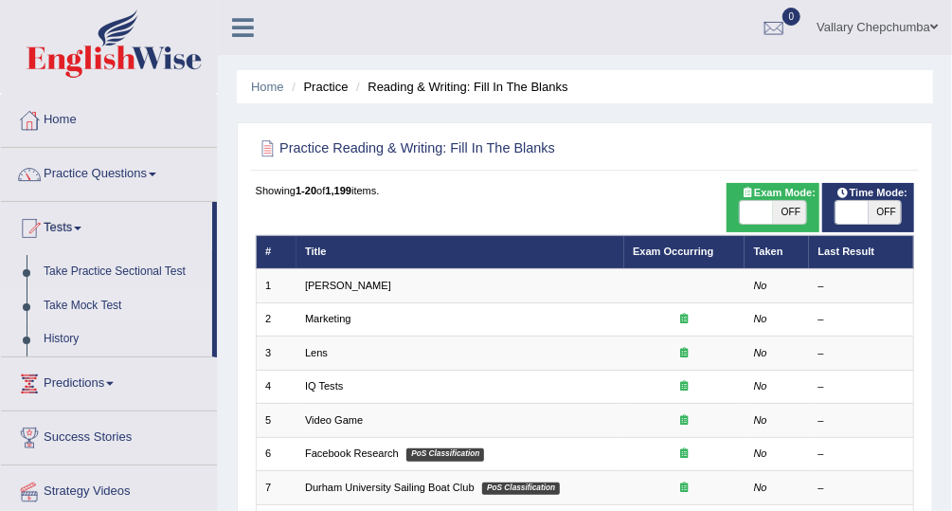
click at [92, 301] on link "Take Mock Test" at bounding box center [123, 306] width 177 height 34
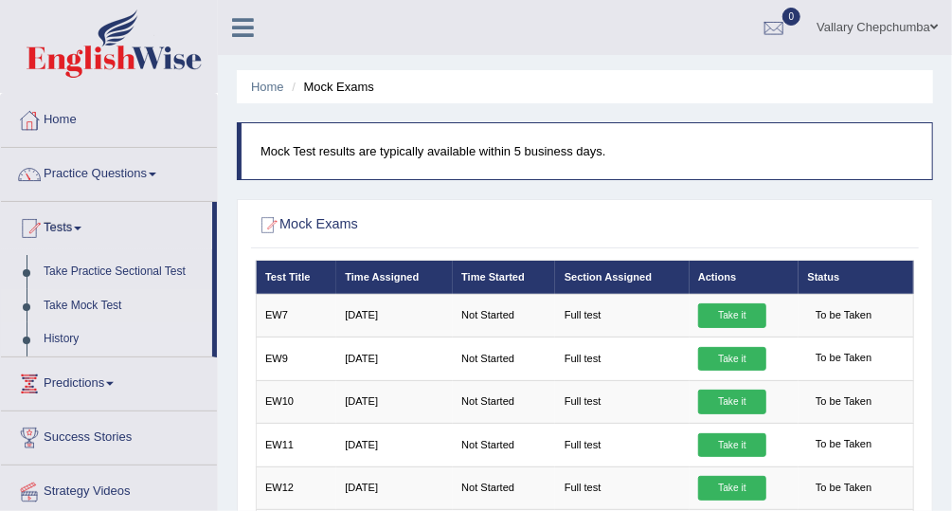
click at [92, 338] on link "History" at bounding box center [123, 339] width 177 height 34
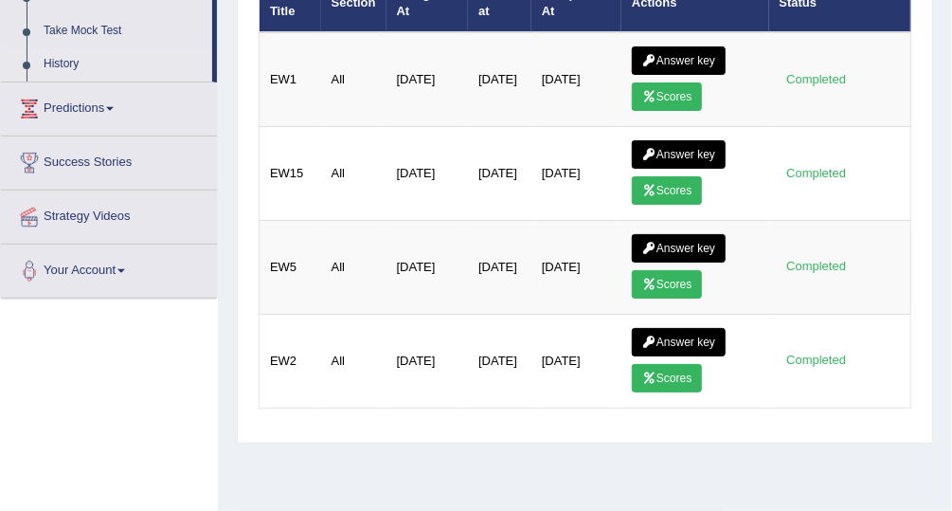
scroll to position [276, 0]
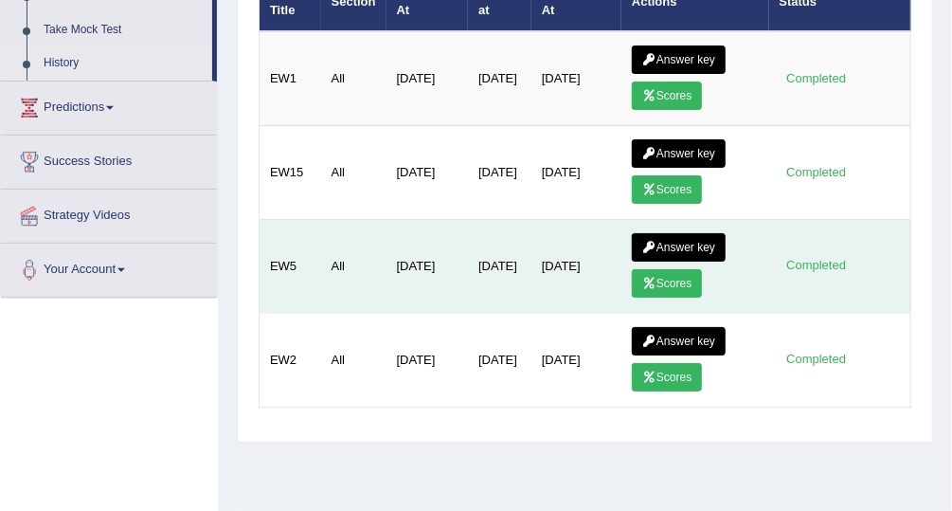
click at [645, 278] on icon at bounding box center [650, 283] width 14 height 11
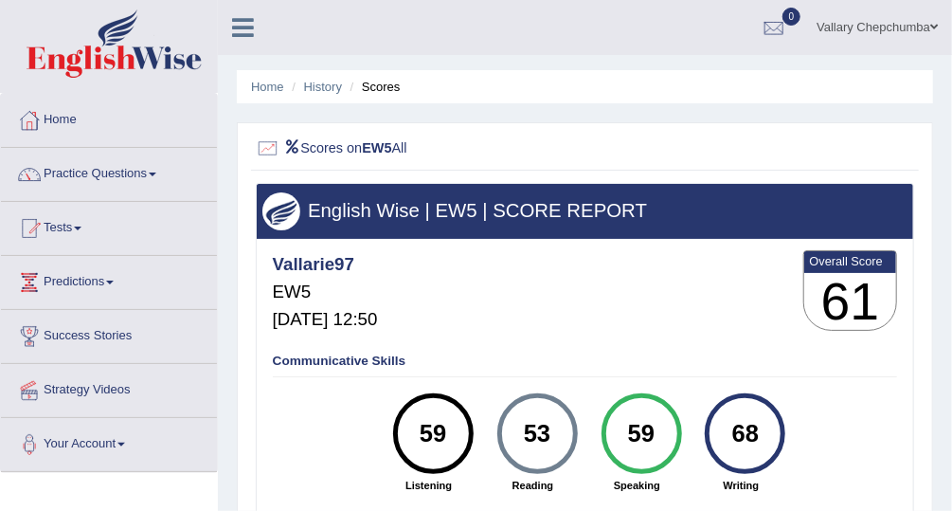
click at [390, 94] on li "Scores" at bounding box center [373, 87] width 55 height 18
click at [327, 90] on link "History" at bounding box center [323, 87] width 38 height 14
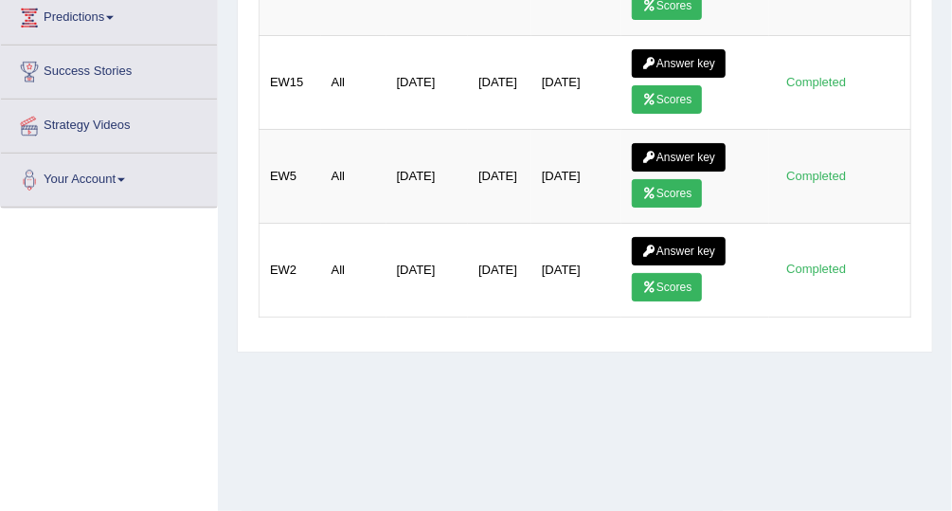
scroll to position [364, 0]
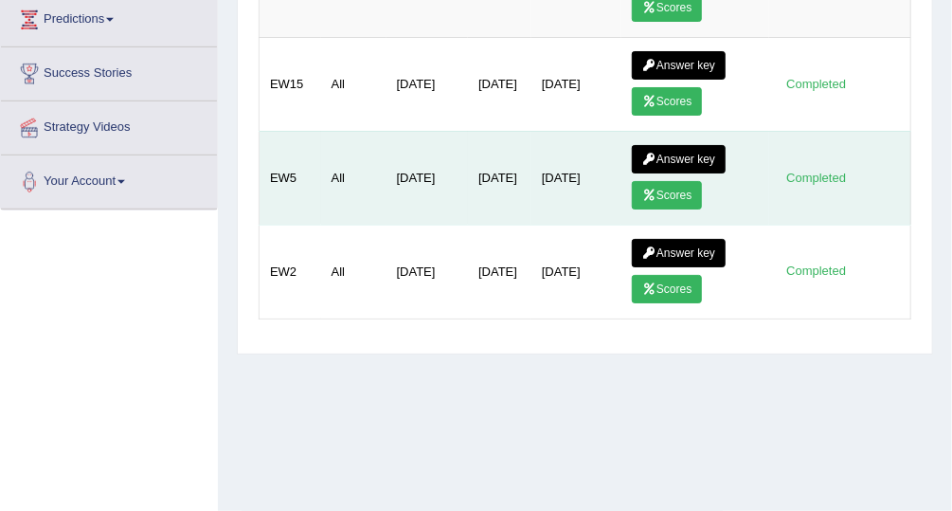
click at [676, 185] on link "Scores" at bounding box center [667, 195] width 70 height 28
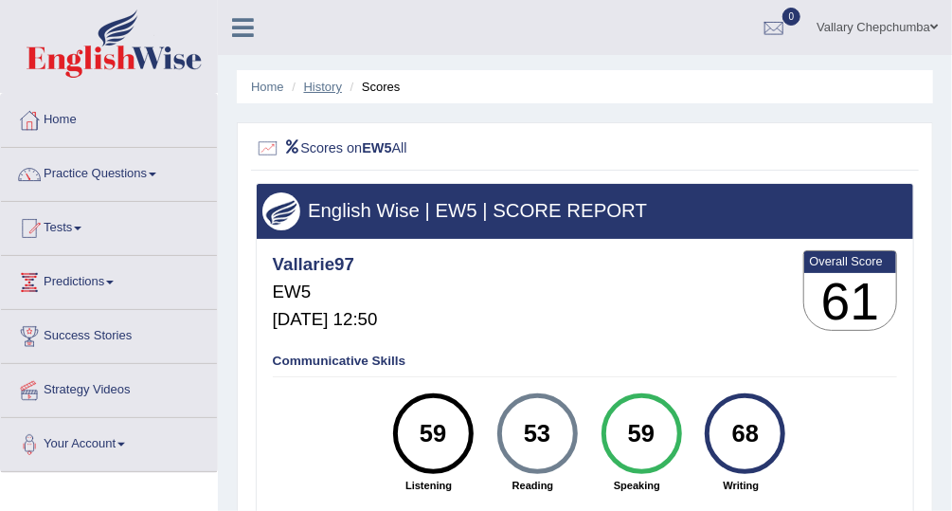
click at [338, 89] on link "History" at bounding box center [323, 87] width 38 height 14
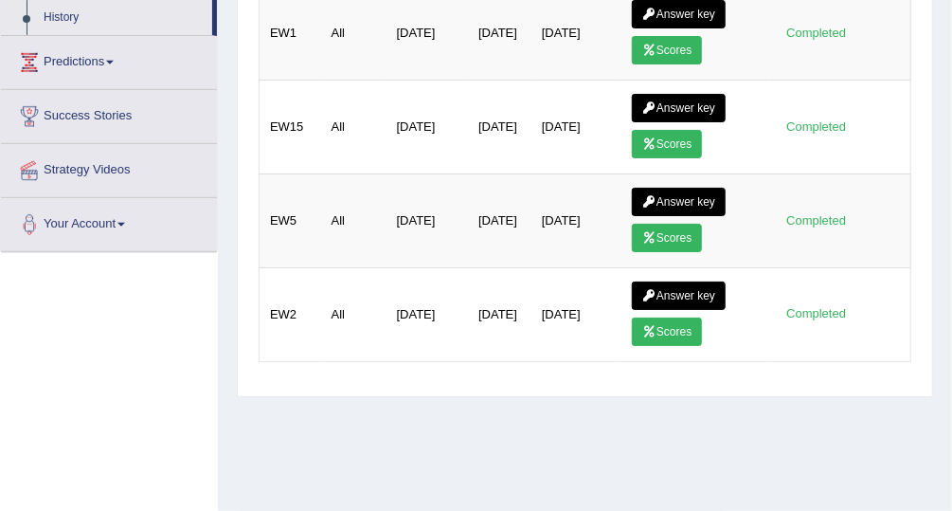
scroll to position [321, 0]
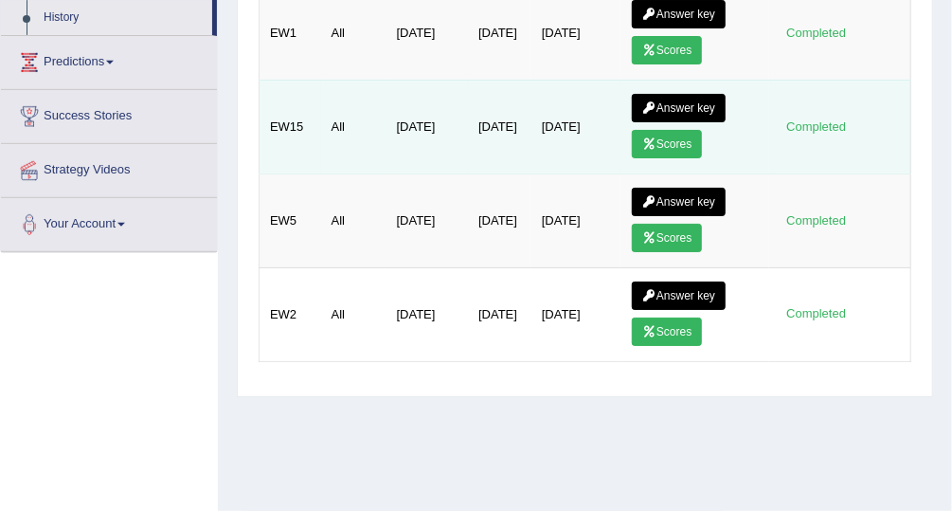
click at [664, 136] on link "Scores" at bounding box center [667, 144] width 70 height 28
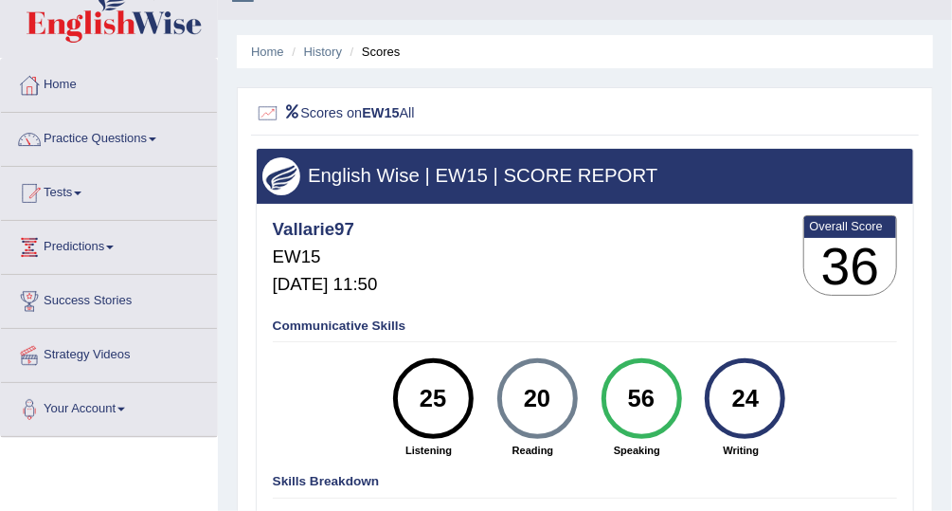
scroll to position [32, 0]
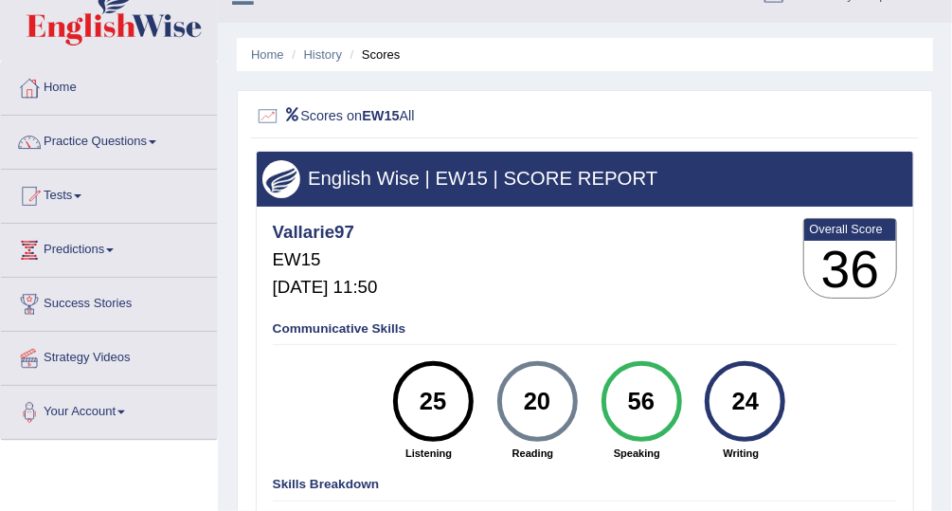
click at [381, 55] on li "Scores" at bounding box center [373, 54] width 55 height 18
click at [329, 55] on link "History" at bounding box center [323, 54] width 38 height 14
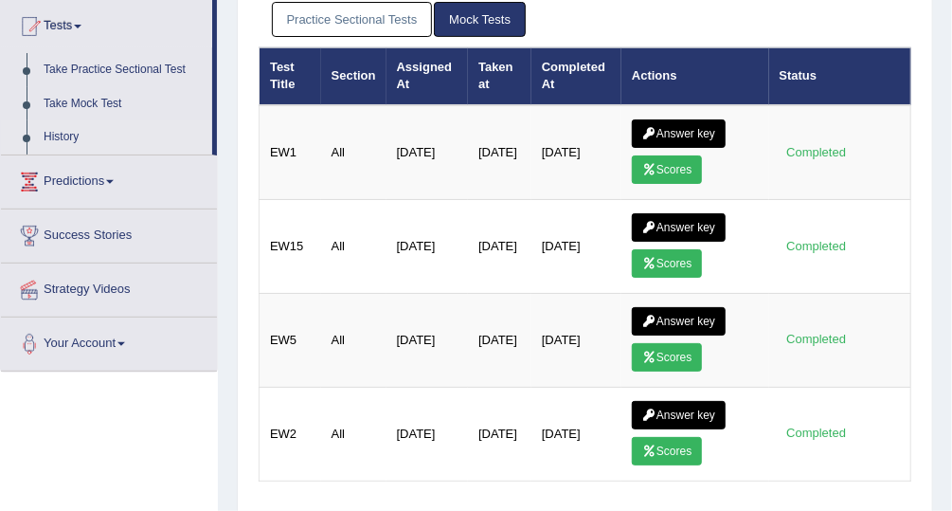
scroll to position [207, 0]
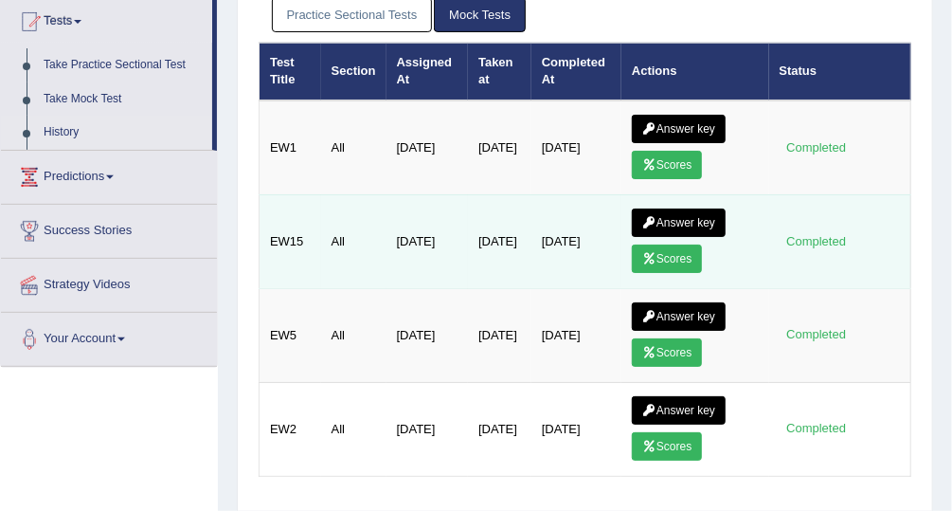
click at [665, 220] on link "Answer key" at bounding box center [679, 223] width 94 height 28
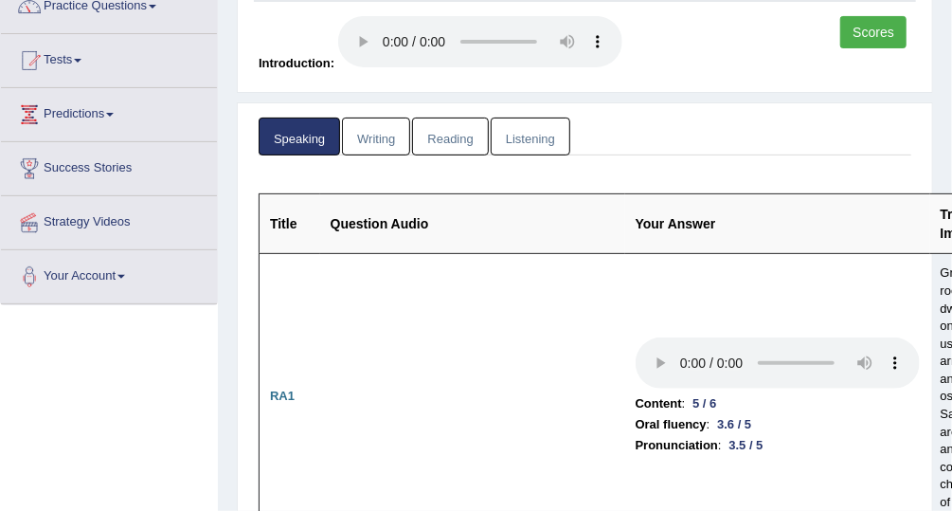
scroll to position [174, 0]
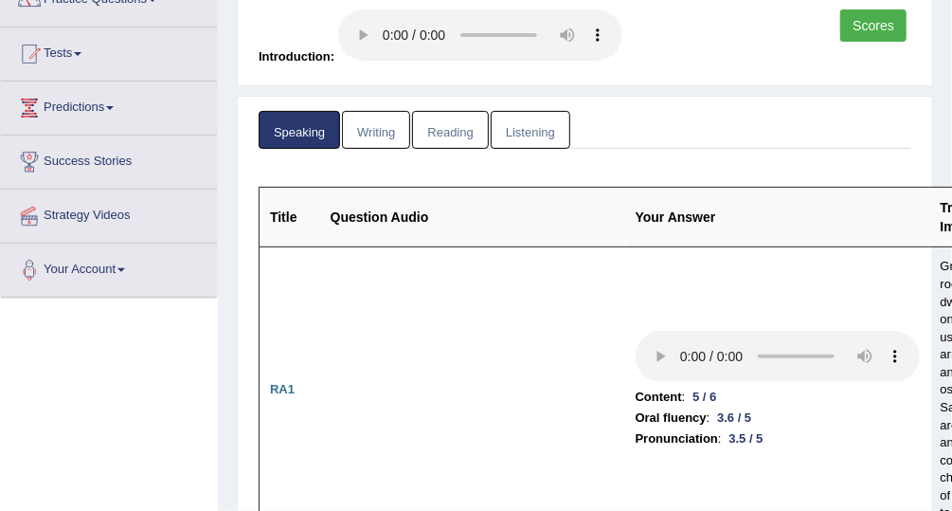
click at [470, 135] on link "Reading" at bounding box center [450, 130] width 76 height 39
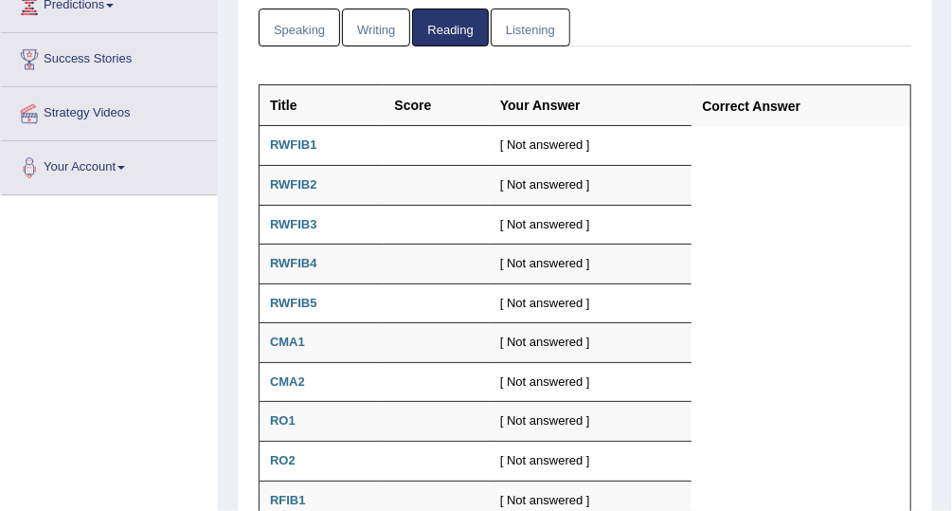
scroll to position [251, 0]
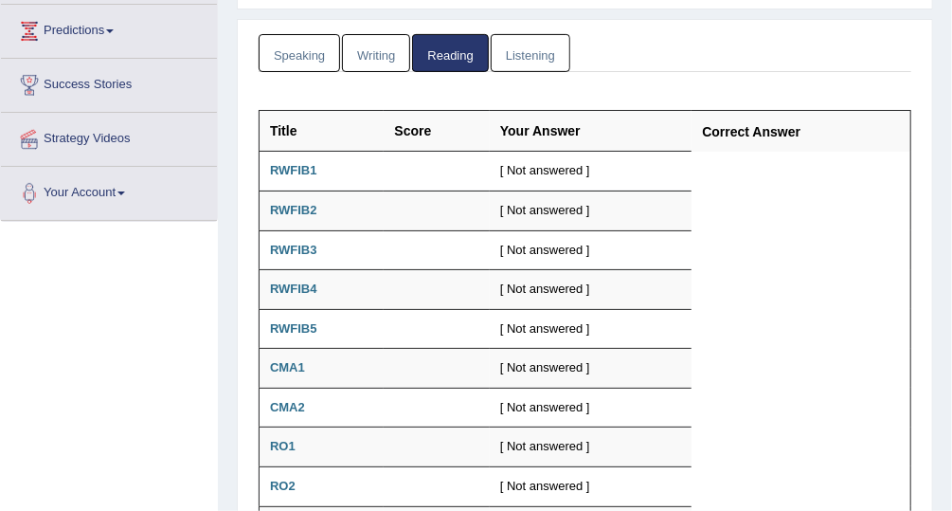
click at [532, 66] on link "Listening" at bounding box center [531, 53] width 80 height 39
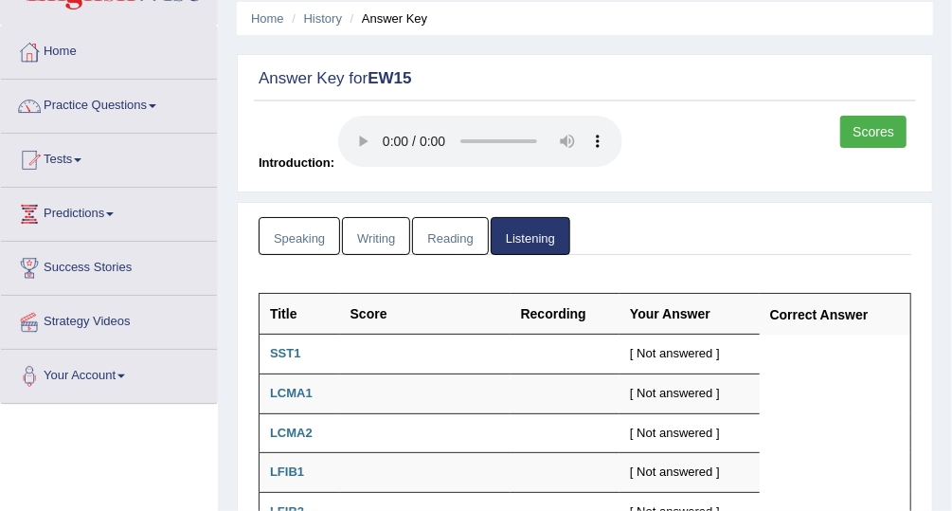
scroll to position [0, 0]
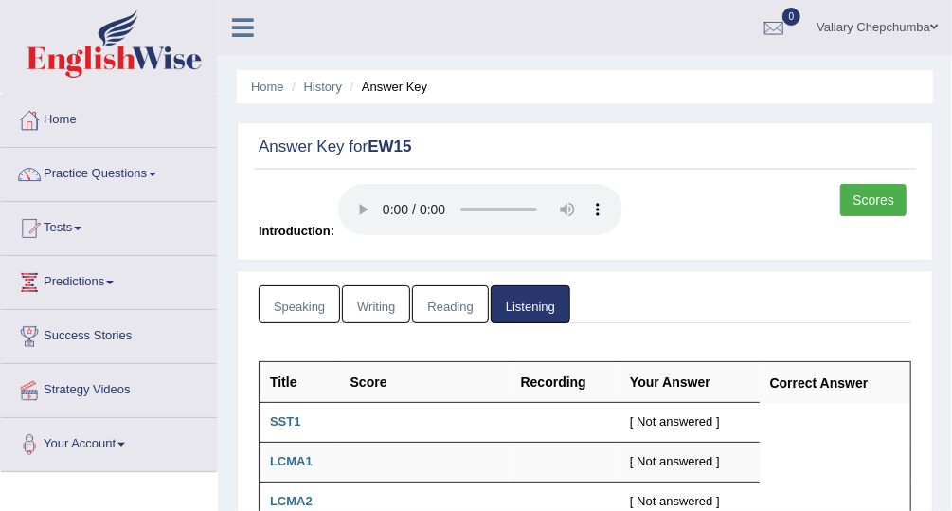
click at [380, 95] on li "Answer Key" at bounding box center [387, 87] width 82 height 18
click at [327, 93] on link "History" at bounding box center [323, 87] width 38 height 14
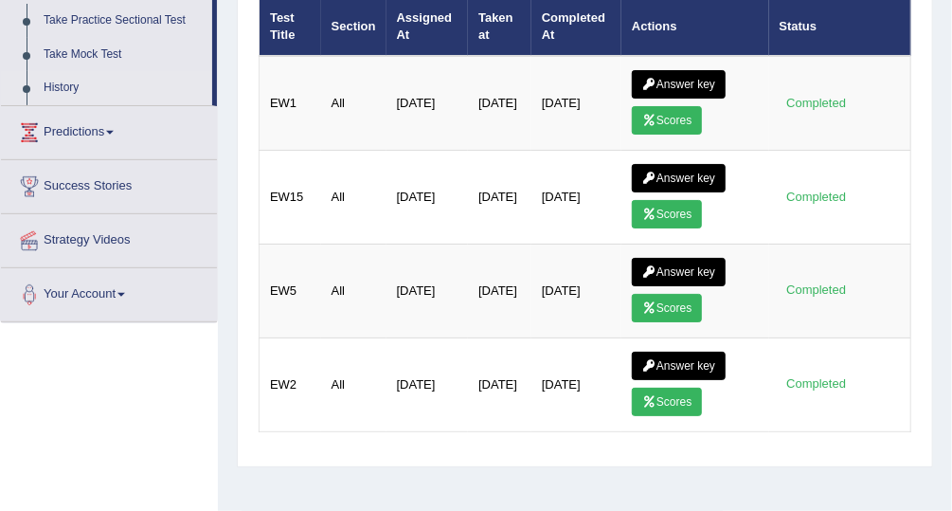
scroll to position [260, 0]
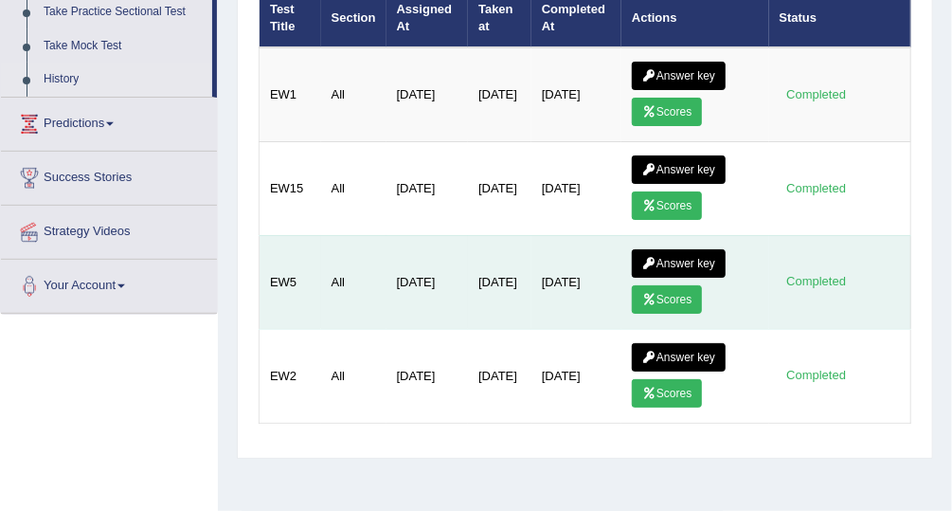
click at [677, 254] on link "Answer key" at bounding box center [679, 263] width 94 height 28
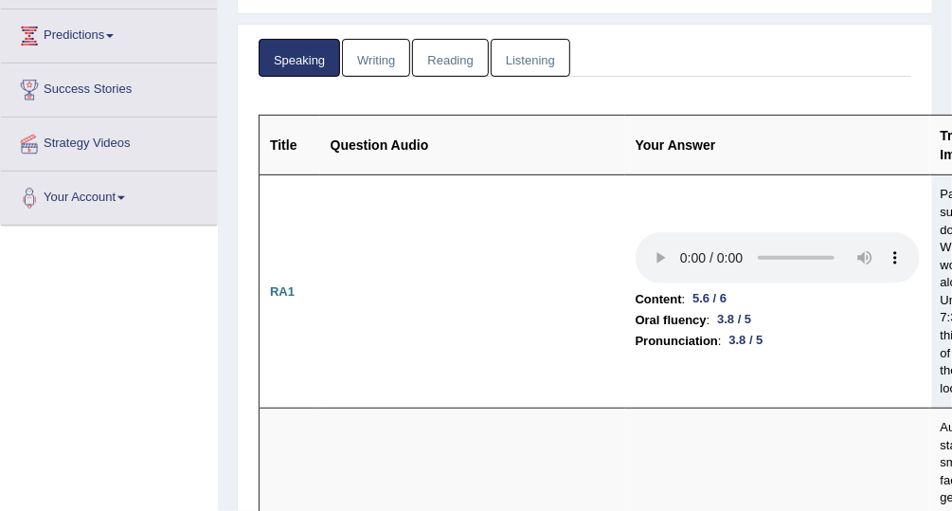
click at [452, 56] on link "Reading" at bounding box center [450, 58] width 76 height 39
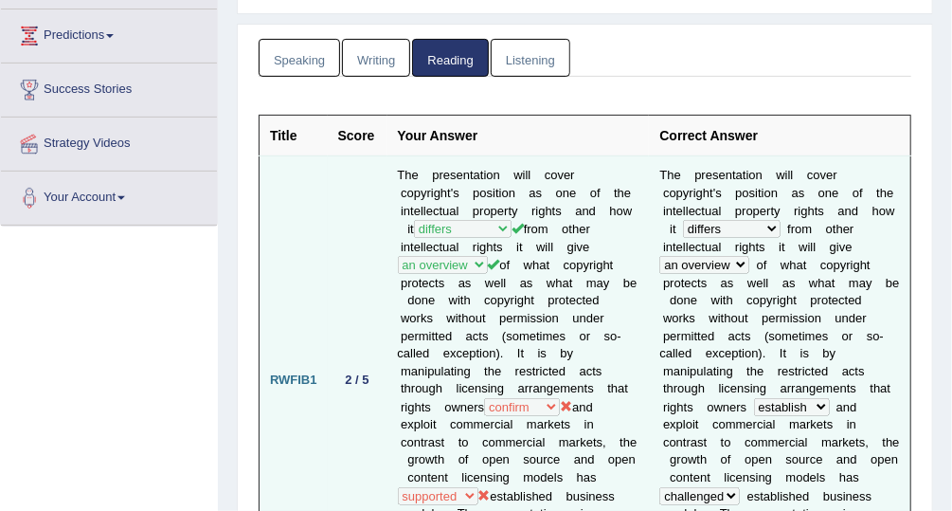
click at [720, 293] on b "i" at bounding box center [721, 300] width 3 height 14
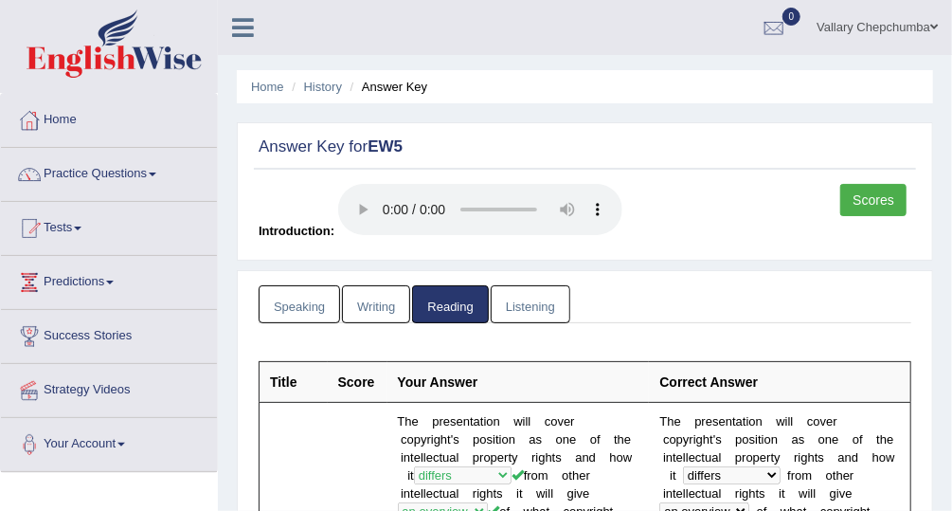
click at [41, 134] on div at bounding box center [29, 120] width 28 height 28
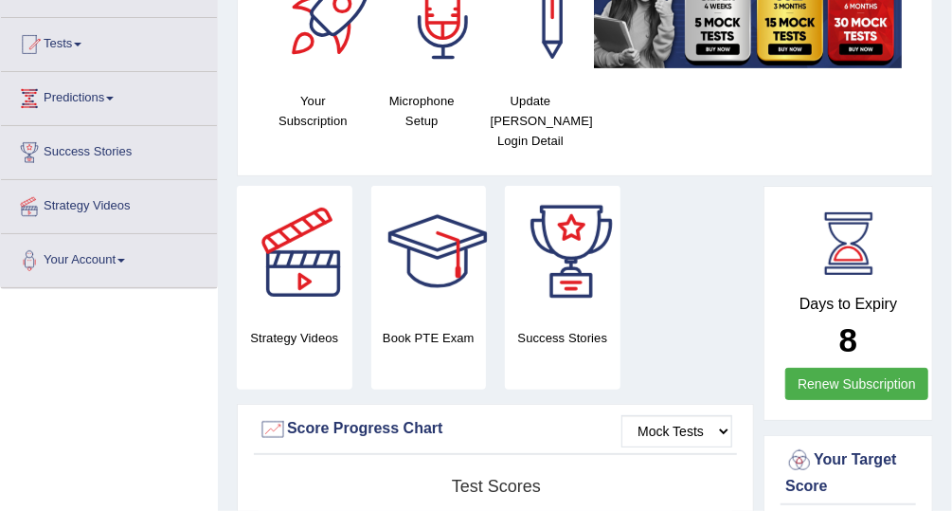
scroll to position [187, 0]
